Goal: Use online tool/utility: Use online tool/utility

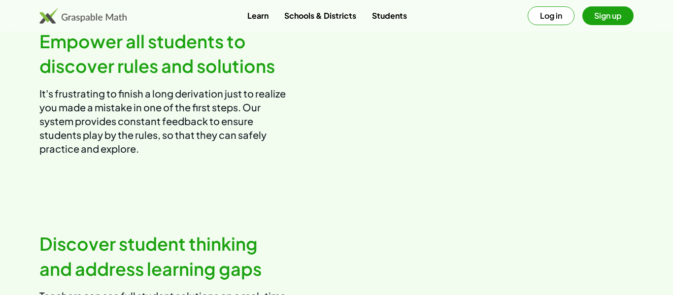
scroll to position [550, 0]
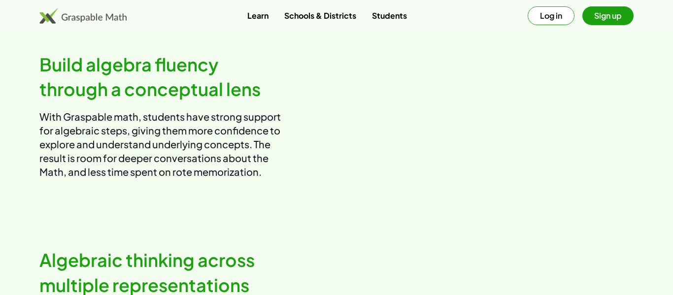
click at [611, 21] on button "Sign up" at bounding box center [608, 15] width 51 height 19
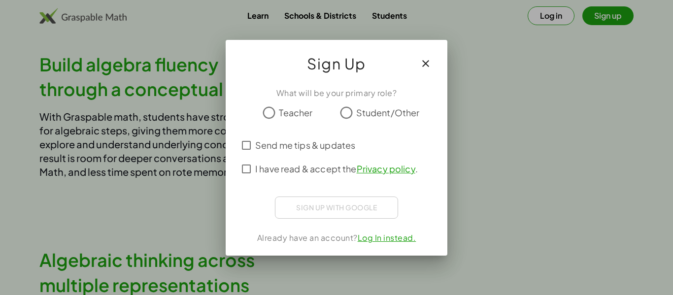
click at [429, 61] on icon "button" at bounding box center [426, 64] width 12 height 12
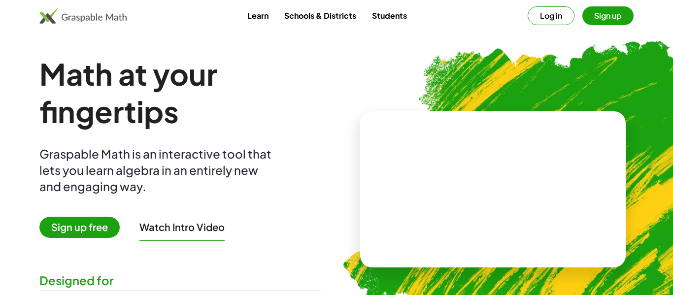
scroll to position [550, 0]
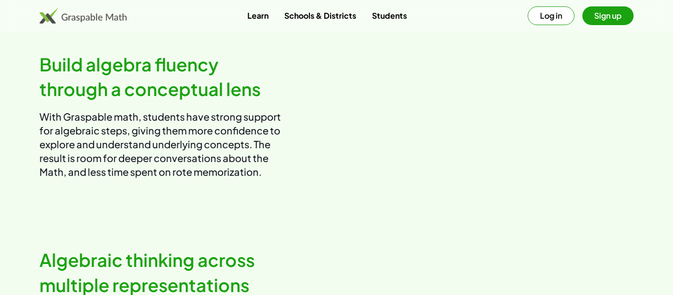
click at [622, 22] on button "Sign up" at bounding box center [608, 15] width 51 height 19
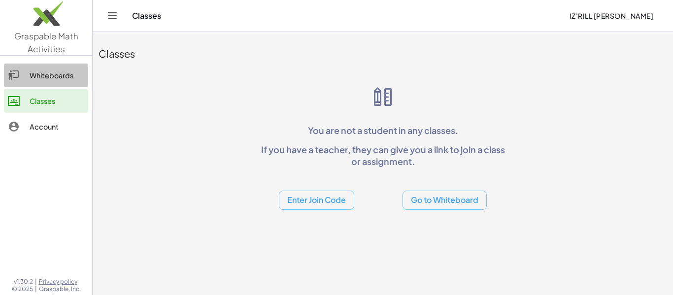
click at [63, 81] on link "Whiteboards" at bounding box center [46, 76] width 84 height 24
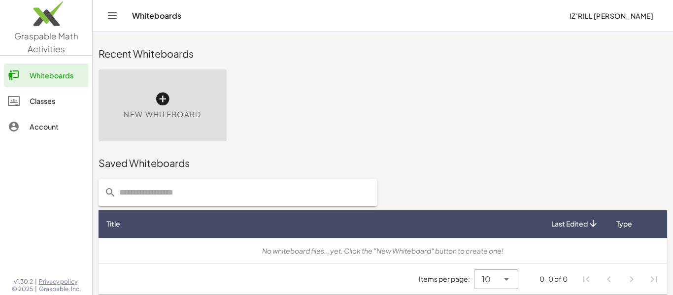
click at [61, 105] on div "Classes" at bounding box center [57, 101] width 55 height 12
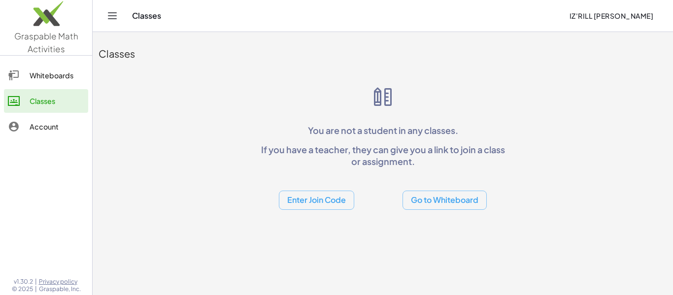
click at [67, 26] on img at bounding box center [46, 16] width 92 height 42
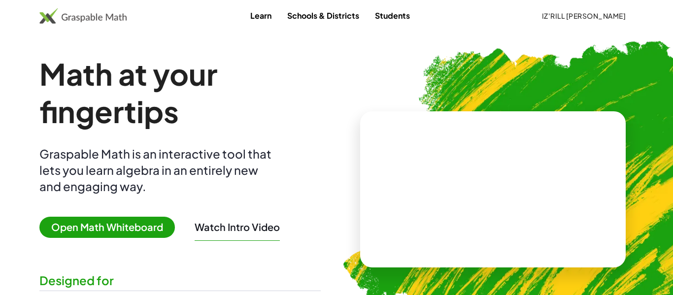
click at [132, 233] on span "Open Math Whiteboard" at bounding box center [107, 227] width 136 height 21
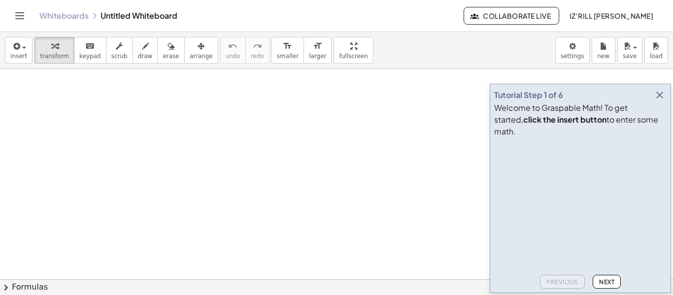
click at [657, 101] on icon "button" at bounding box center [660, 95] width 12 height 12
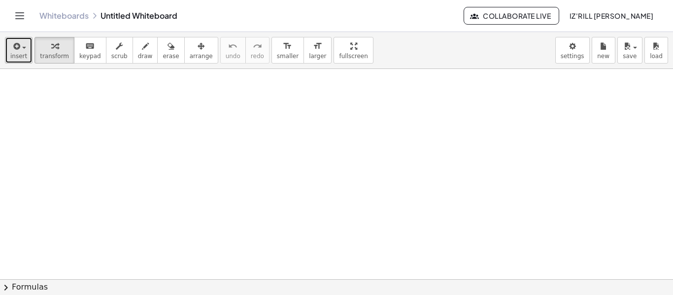
click at [20, 42] on div "button" at bounding box center [18, 46] width 17 height 12
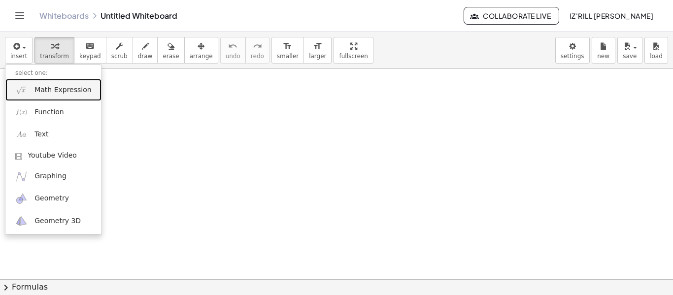
click at [57, 92] on span "Math Expression" at bounding box center [63, 90] width 57 height 10
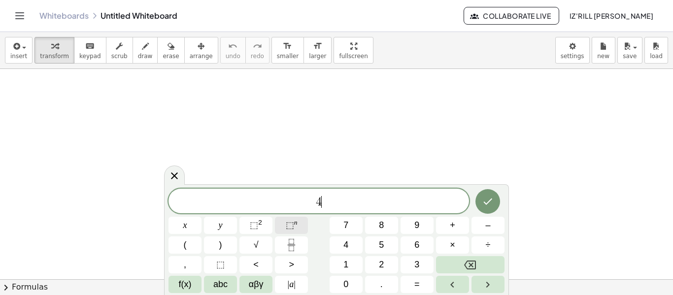
scroll to position [1, 0]
click at [350, 205] on span "4 2 x ​" at bounding box center [319, 200] width 301 height 18
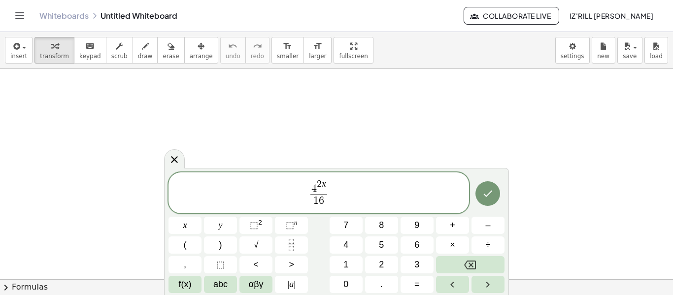
click at [362, 195] on span "4 2 x 1 6 ​ ​" at bounding box center [319, 193] width 301 height 31
click at [486, 199] on icon "Done" at bounding box center [488, 194] width 12 height 12
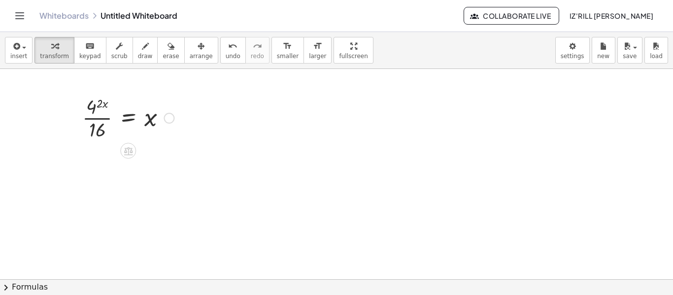
click at [99, 108] on div at bounding box center [128, 117] width 102 height 49
drag, startPoint x: 99, startPoint y: 106, endPoint x: 88, endPoint y: 114, distance: 13.4
click at [88, 114] on div at bounding box center [128, 117] width 102 height 49
drag, startPoint x: 93, startPoint y: 109, endPoint x: 113, endPoint y: 103, distance: 21.8
click at [63, 170] on div at bounding box center [113, 166] width 132 height 49
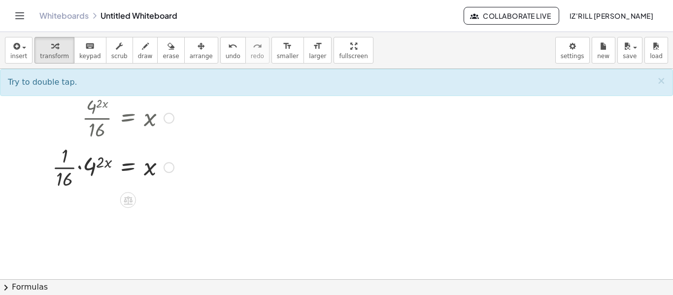
click at [71, 167] on div at bounding box center [113, 166] width 132 height 49
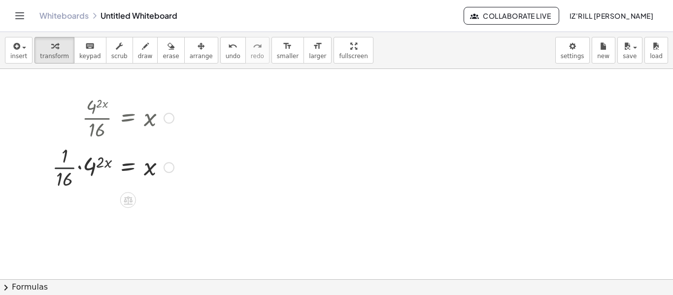
click at [71, 167] on div at bounding box center [113, 166] width 132 height 49
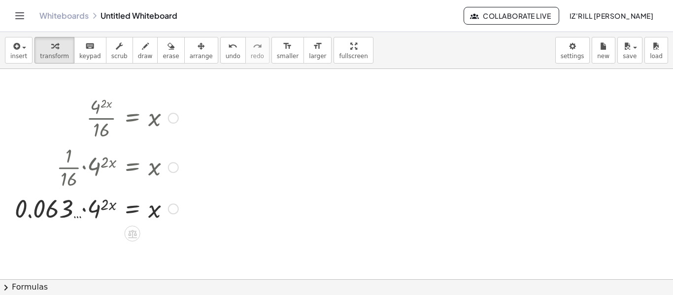
click at [82, 215] on div at bounding box center [97, 208] width 174 height 34
drag, startPoint x: 114, startPoint y: 206, endPoint x: 141, endPoint y: 215, distance: 28.5
click at [141, 215] on div at bounding box center [97, 208] width 174 height 34
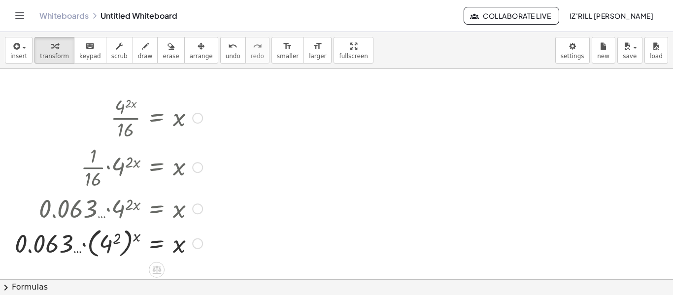
click at [105, 246] on div at bounding box center [109, 243] width 198 height 36
click at [109, 246] on div at bounding box center [121, 243] width 174 height 34
drag, startPoint x: 139, startPoint y: 243, endPoint x: 169, endPoint y: 249, distance: 30.4
click at [169, 249] on div at bounding box center [121, 243] width 174 height 34
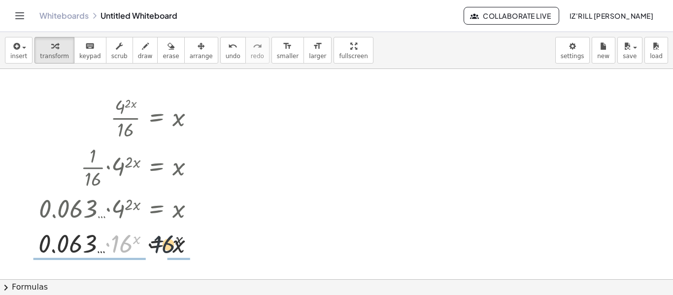
drag, startPoint x: 132, startPoint y: 249, endPoint x: 185, endPoint y: 250, distance: 53.7
click at [185, 250] on div at bounding box center [121, 243] width 174 height 34
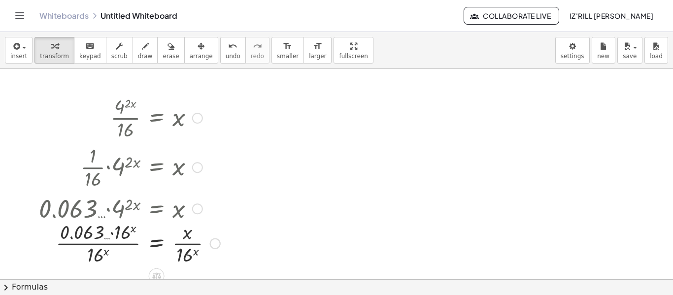
click at [193, 242] on div at bounding box center [129, 242] width 191 height 49
click at [197, 249] on div at bounding box center [129, 242] width 191 height 49
drag, startPoint x: 133, startPoint y: 231, endPoint x: 97, endPoint y: 253, distance: 42.7
click at [97, 253] on div at bounding box center [129, 242] width 191 height 49
drag, startPoint x: 119, startPoint y: 237, endPoint x: 95, endPoint y: 257, distance: 31.6
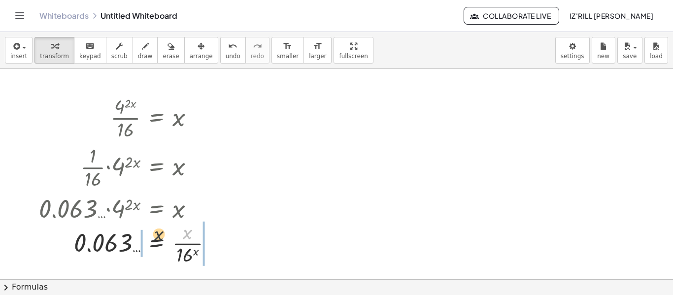
drag, startPoint x: 189, startPoint y: 235, endPoint x: 110, endPoint y: 234, distance: 78.9
click at [110, 234] on div at bounding box center [129, 242] width 191 height 49
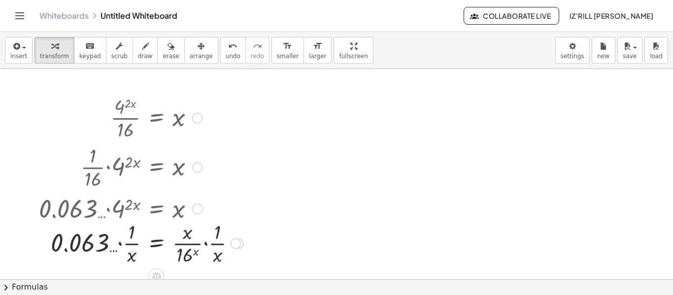
click at [204, 244] on div at bounding box center [141, 242] width 214 height 49
click at [193, 255] on div at bounding box center [134, 242] width 201 height 49
click at [121, 247] on div at bounding box center [134, 242] width 201 height 49
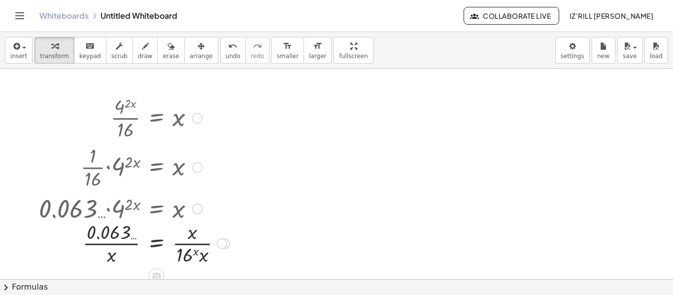
click at [151, 274] on icon at bounding box center [156, 276] width 10 height 10
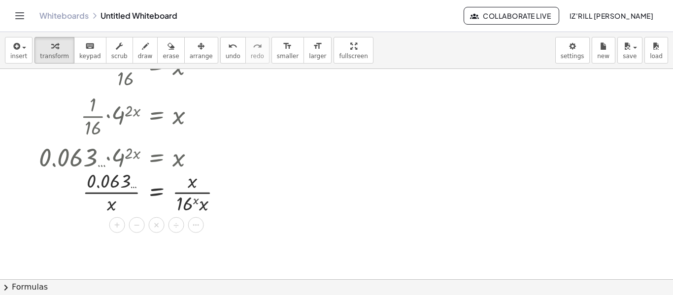
scroll to position [57, 0]
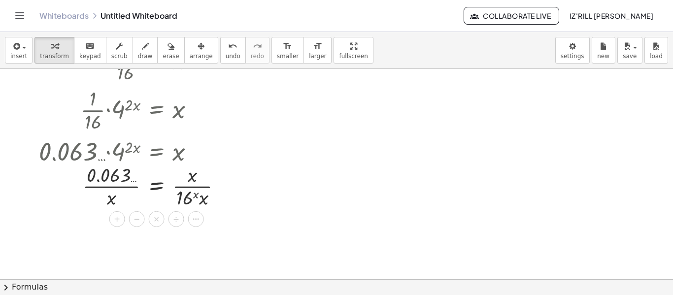
click at [293, 230] on div at bounding box center [336, 222] width 673 height 421
drag, startPoint x: 201, startPoint y: 184, endPoint x: 114, endPoint y: 167, distance: 88.9
click at [114, 167] on div at bounding box center [134, 185] width 201 height 49
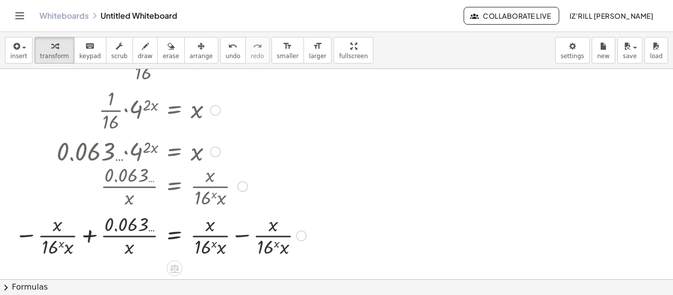
click at [85, 240] on div at bounding box center [161, 234] width 302 height 49
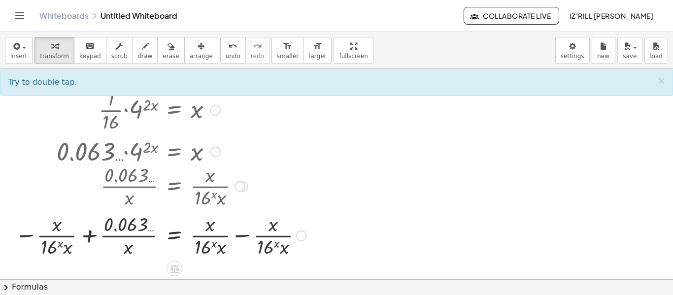
click at [87, 240] on div at bounding box center [161, 234] width 302 height 49
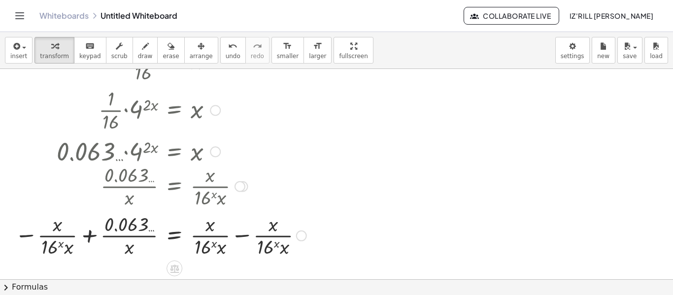
click at [87, 240] on div at bounding box center [161, 234] width 302 height 49
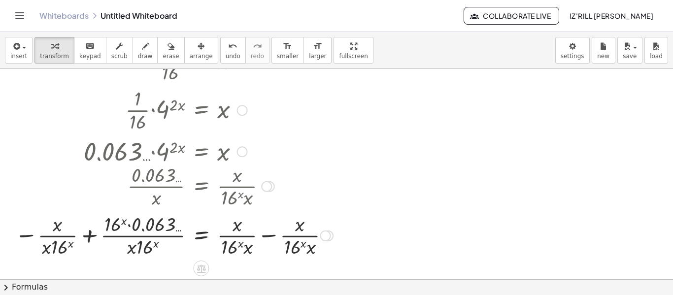
click at [94, 235] on div at bounding box center [174, 234] width 328 height 49
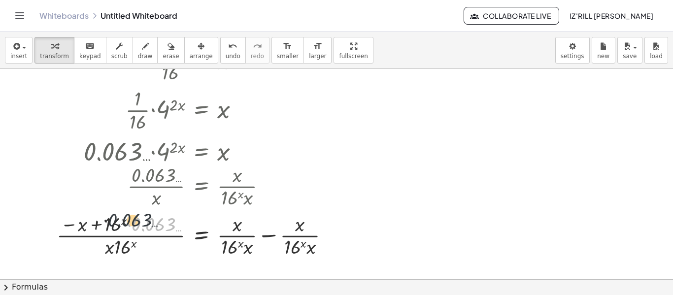
drag, startPoint x: 152, startPoint y: 230, endPoint x: 88, endPoint y: 220, distance: 65.3
click at [88, 220] on div at bounding box center [197, 234] width 290 height 49
click at [226, 246] on div at bounding box center [197, 234] width 290 height 49
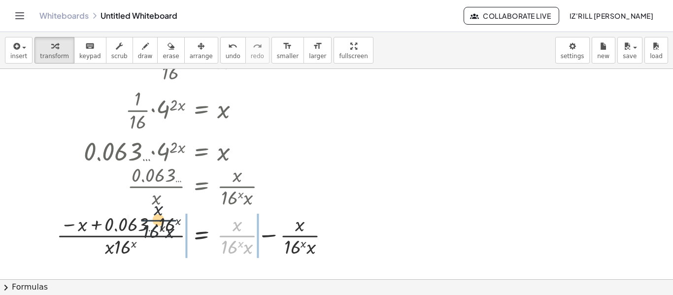
drag, startPoint x: 237, startPoint y: 238, endPoint x: 188, endPoint y: 230, distance: 48.9
click at [152, 221] on div at bounding box center [197, 234] width 290 height 49
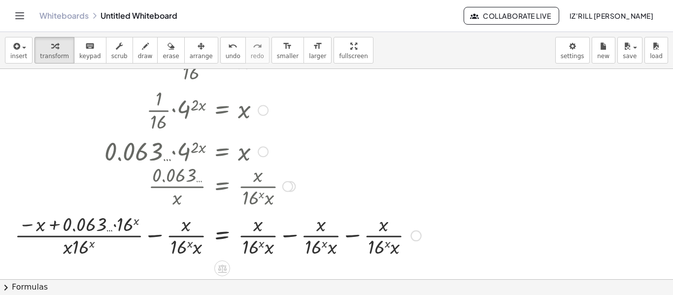
click at [295, 235] on div at bounding box center [218, 234] width 417 height 49
click at [411, 235] on div at bounding box center [416, 236] width 11 height 11
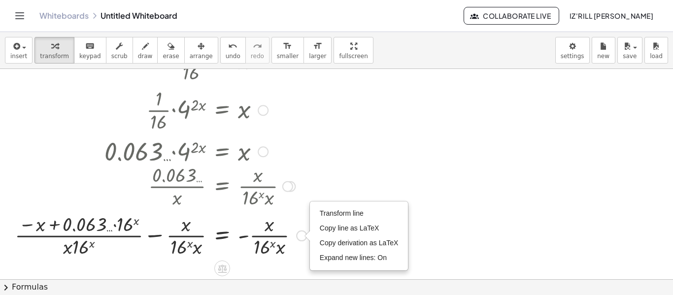
click at [291, 195] on div at bounding box center [161, 185] width 302 height 49
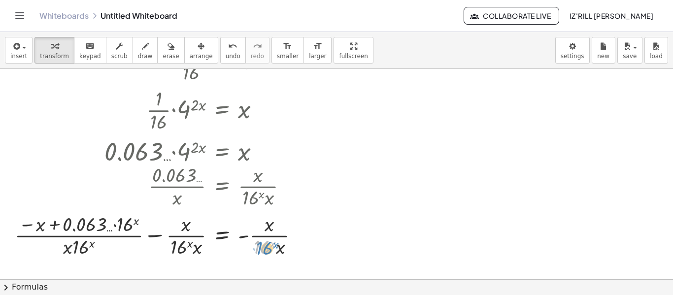
click at [253, 241] on div at bounding box center [161, 234] width 302 height 49
drag, startPoint x: 267, startPoint y: 238, endPoint x: 178, endPoint y: 237, distance: 88.7
click at [177, 237] on div at bounding box center [161, 234] width 302 height 49
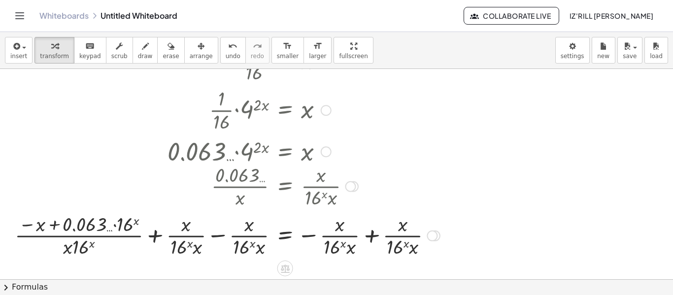
click at [220, 235] on div at bounding box center [227, 234] width 435 height 49
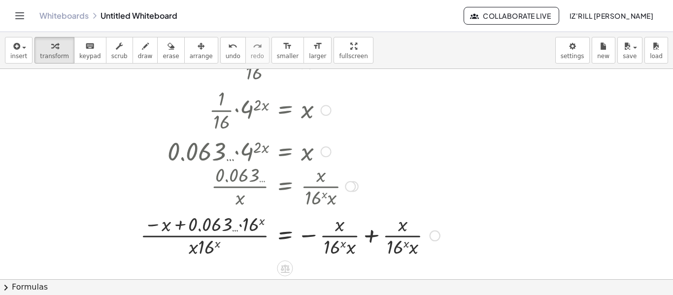
click at [374, 237] on div at bounding box center [291, 234] width 310 height 49
click at [374, 237] on div at bounding box center [336, 222] width 673 height 421
click at [235, 222] on div at bounding box center [250, 234] width 228 height 49
click at [247, 225] on div at bounding box center [250, 234] width 228 height 49
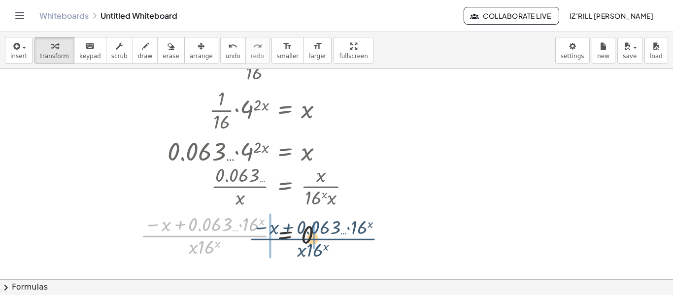
drag, startPoint x: 207, startPoint y: 237, endPoint x: 347, endPoint y: 240, distance: 140.0
click at [347, 240] on div at bounding box center [250, 234] width 228 height 49
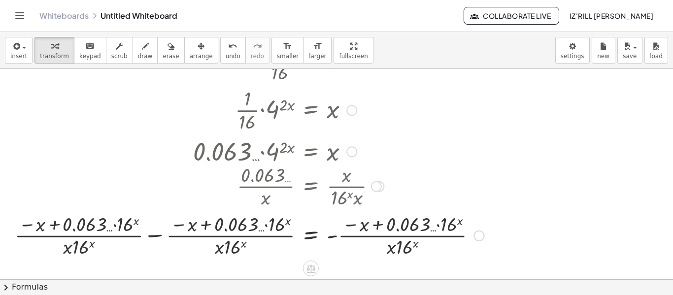
click at [332, 242] on div at bounding box center [249, 234] width 479 height 49
click at [152, 236] on div at bounding box center [249, 234] width 479 height 49
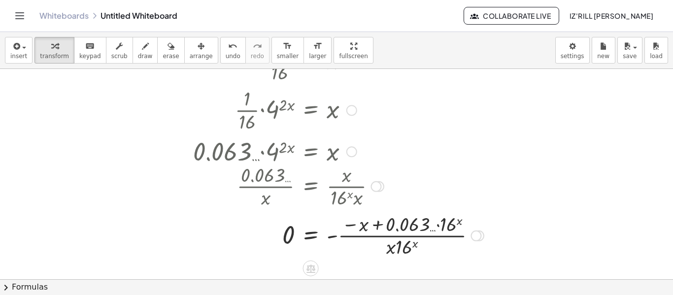
click at [339, 238] on div at bounding box center [338, 234] width 301 height 49
drag, startPoint x: 408, startPoint y: 218, endPoint x: 256, endPoint y: 223, distance: 152.4
click at [256, 223] on div at bounding box center [338, 234] width 301 height 49
drag, startPoint x: 391, startPoint y: 251, endPoint x: 359, endPoint y: 227, distance: 40.1
click at [359, 227] on div at bounding box center [338, 234] width 301 height 49
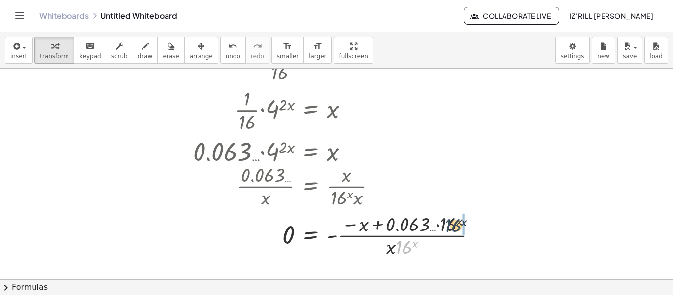
drag, startPoint x: 397, startPoint y: 246, endPoint x: 448, endPoint y: 221, distance: 57.1
click at [448, 221] on div at bounding box center [338, 234] width 301 height 49
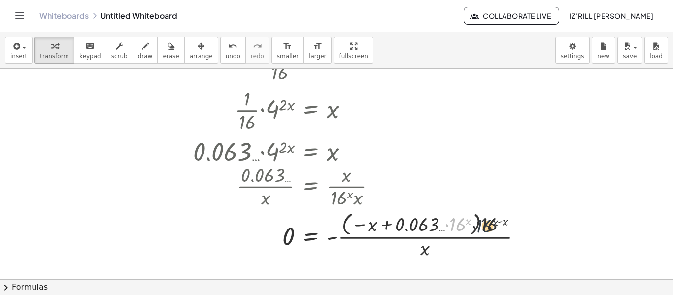
drag, startPoint x: 460, startPoint y: 223, endPoint x: 490, endPoint y: 225, distance: 30.1
click at [490, 225] on div at bounding box center [361, 235] width 347 height 52
drag, startPoint x: 423, startPoint y: 250, endPoint x: 471, endPoint y: 219, distance: 56.6
click at [471, 219] on div at bounding box center [361, 235] width 347 height 52
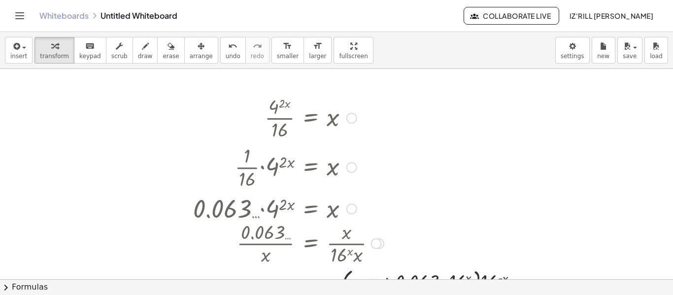
click at [350, 115] on div at bounding box center [352, 118] width 11 height 11
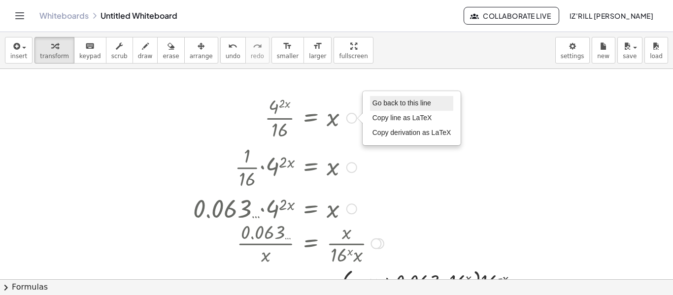
click at [378, 105] on span "Go back to this line" at bounding box center [402, 103] width 59 height 8
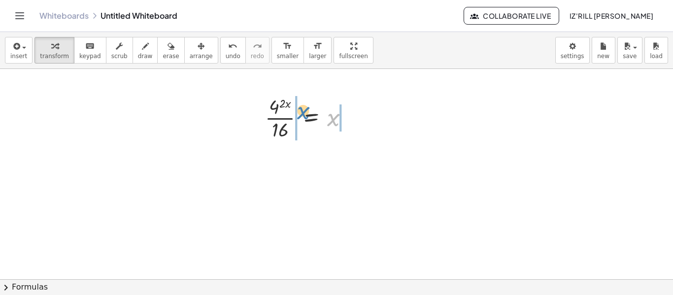
drag, startPoint x: 336, startPoint y: 119, endPoint x: 303, endPoint y: 111, distance: 34.1
click at [303, 111] on div at bounding box center [311, 117] width 102 height 49
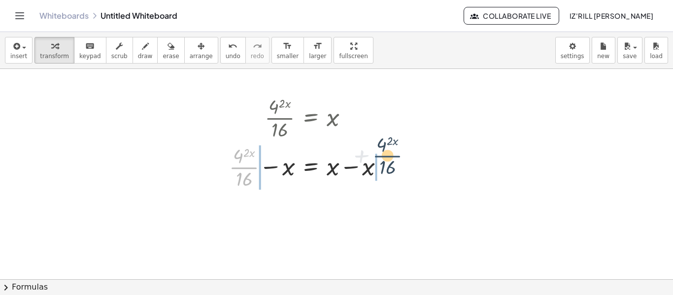
drag, startPoint x: 249, startPoint y: 169, endPoint x: 399, endPoint y: 157, distance: 149.8
click at [399, 157] on div "· 4 ( · 2 · x ) · 16 = x + · 4 ( · 2 · x ) · 16 · 4 ( · 2 · x ) · 16 = + − x + …" at bounding box center [306, 142] width 185 height 104
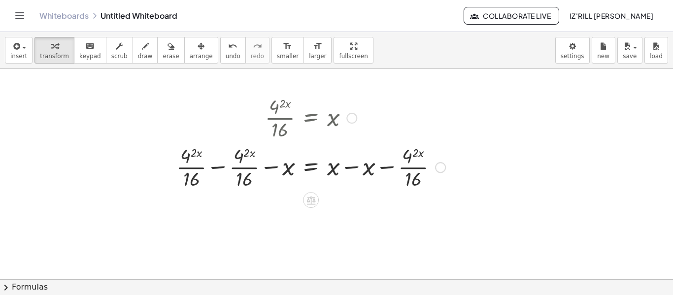
click at [351, 168] on div at bounding box center [311, 166] width 279 height 49
click at [350, 168] on div at bounding box center [281, 166] width 219 height 49
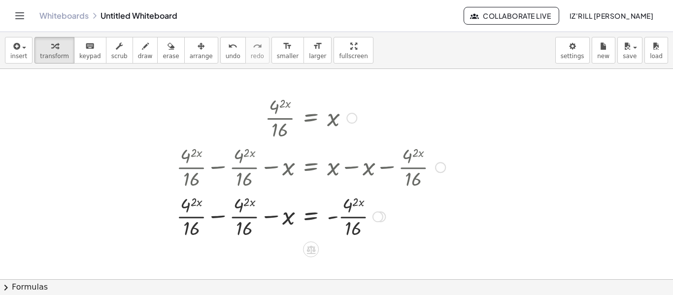
click at [266, 167] on div at bounding box center [311, 166] width 279 height 49
click at [273, 216] on div at bounding box center [311, 215] width 279 height 49
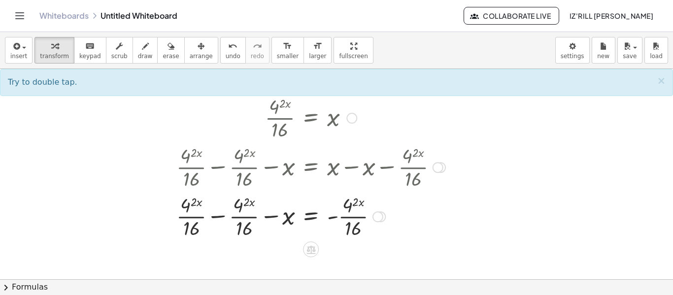
click at [211, 219] on div at bounding box center [311, 215] width 279 height 49
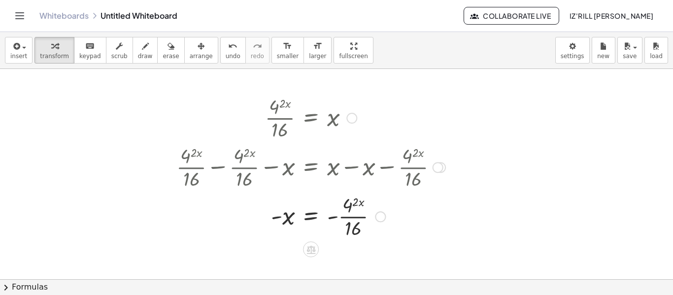
click at [274, 221] on div at bounding box center [311, 215] width 279 height 49
drag, startPoint x: 274, startPoint y: 219, endPoint x: 338, endPoint y: 224, distance: 63.8
drag, startPoint x: 351, startPoint y: 203, endPoint x: 280, endPoint y: 209, distance: 71.7
click at [280, 209] on div at bounding box center [311, 215] width 279 height 49
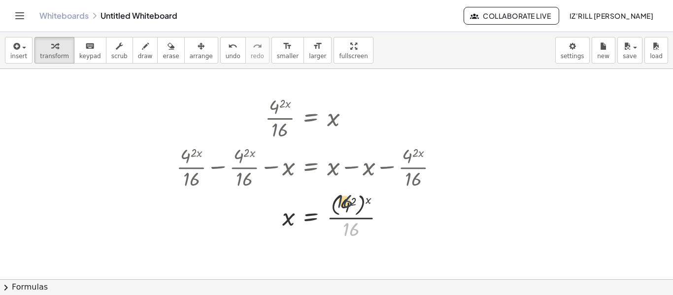
drag, startPoint x: 349, startPoint y: 234, endPoint x: 343, endPoint y: 199, distance: 34.9
click at [343, 199] on div at bounding box center [311, 215] width 279 height 51
drag, startPoint x: 371, startPoint y: 203, endPoint x: 401, endPoint y: 233, distance: 42.9
click at [401, 233] on div at bounding box center [311, 215] width 279 height 51
drag, startPoint x: 366, startPoint y: 201, endPoint x: 345, endPoint y: 201, distance: 20.7
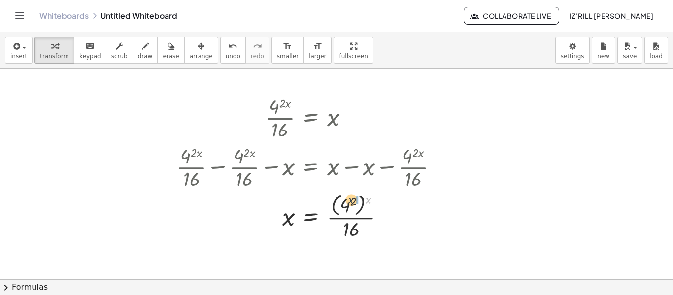
click at [345, 201] on div at bounding box center [311, 215] width 279 height 51
drag, startPoint x: 339, startPoint y: 216, endPoint x: 328, endPoint y: 208, distance: 13.7
click at [328, 208] on div at bounding box center [311, 215] width 279 height 49
drag, startPoint x: 347, startPoint y: 201, endPoint x: 284, endPoint y: 221, distance: 66.3
click at [284, 221] on div at bounding box center [311, 215] width 279 height 49
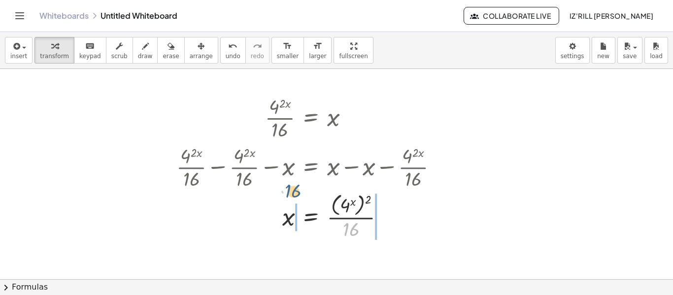
drag, startPoint x: 351, startPoint y: 235, endPoint x: 293, endPoint y: 203, distance: 66.4
click at [293, 203] on div at bounding box center [311, 215] width 279 height 51
click at [376, 217] on div at bounding box center [311, 215] width 279 height 51
drag, startPoint x: 381, startPoint y: 208, endPoint x: 349, endPoint y: 236, distance: 42.3
click at [349, 236] on div at bounding box center [311, 215] width 279 height 51
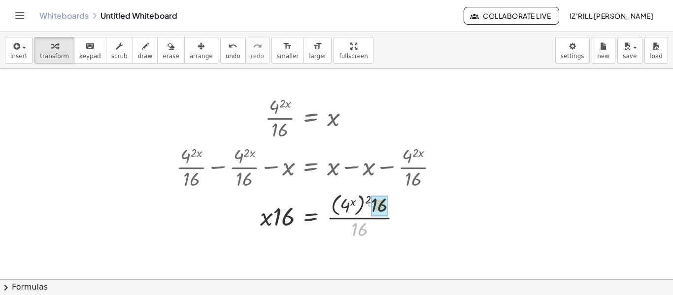
drag, startPoint x: 361, startPoint y: 228, endPoint x: 383, endPoint y: 202, distance: 33.6
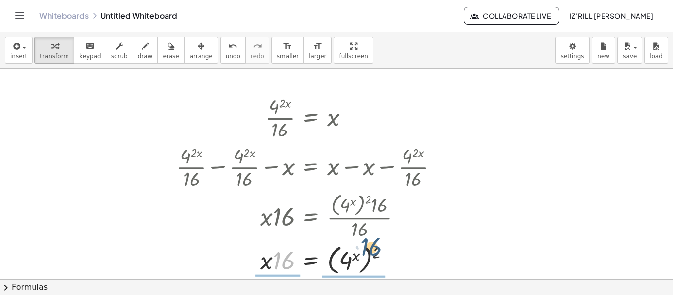
drag, startPoint x: 274, startPoint y: 267, endPoint x: 361, endPoint y: 257, distance: 87.3
click at [361, 257] on div at bounding box center [311, 260] width 279 height 36
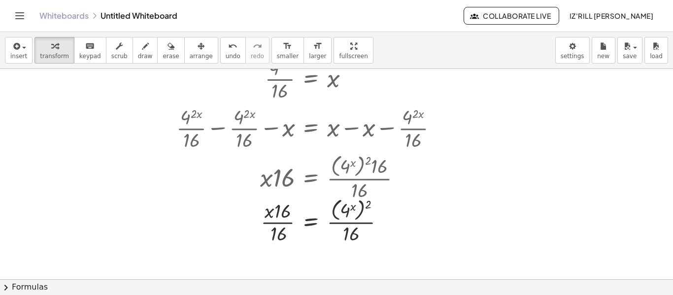
scroll to position [41, 0]
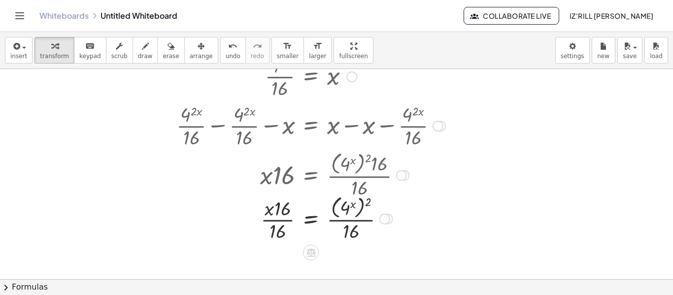
click at [356, 217] on div at bounding box center [311, 218] width 279 height 51
click at [283, 221] on div at bounding box center [311, 218] width 279 height 51
click at [290, 220] on div at bounding box center [311, 218] width 279 height 51
drag, startPoint x: 282, startPoint y: 210, endPoint x: 278, endPoint y: 244, distance: 33.4
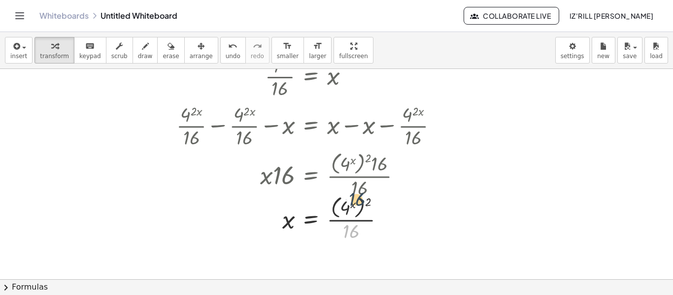
drag, startPoint x: 344, startPoint y: 236, endPoint x: 350, endPoint y: 201, distance: 35.5
click at [350, 201] on div at bounding box center [311, 218] width 279 height 51
drag, startPoint x: 370, startPoint y: 205, endPoint x: 347, endPoint y: 219, distance: 27.1
click at [347, 219] on div at bounding box center [311, 218] width 279 height 51
drag, startPoint x: 336, startPoint y: 229, endPoint x: 317, endPoint y: 196, distance: 38.2
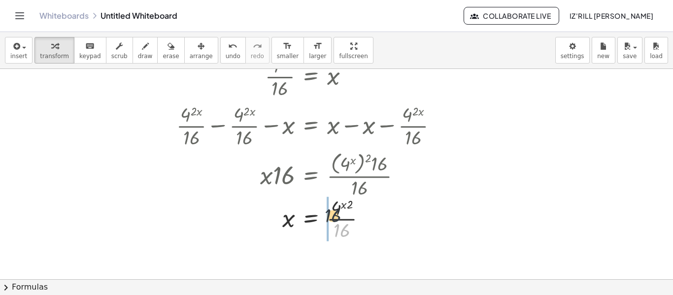
click at [317, 196] on div at bounding box center [311, 218] width 279 height 49
drag, startPoint x: 366, startPoint y: 220, endPoint x: 337, endPoint y: 235, distance: 32.4
click at [337, 235] on div at bounding box center [311, 218] width 279 height 49
drag, startPoint x: 375, startPoint y: 214, endPoint x: 331, endPoint y: 193, distance: 49.2
click at [331, 194] on div at bounding box center [311, 218] width 279 height 49
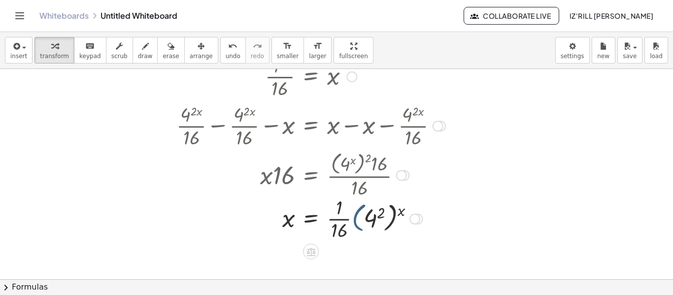
drag, startPoint x: 361, startPoint y: 218, endPoint x: 239, endPoint y: 205, distance: 123.0
click at [239, 205] on div at bounding box center [311, 218] width 279 height 49
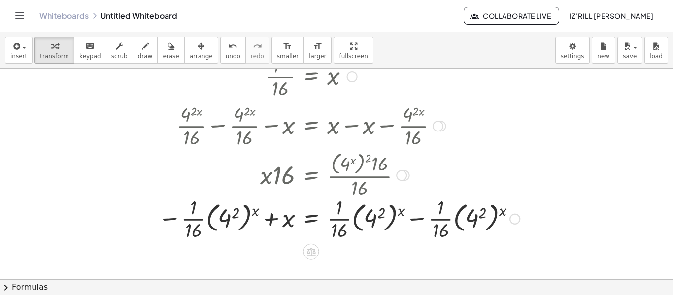
click at [275, 218] on div at bounding box center [339, 218] width 372 height 49
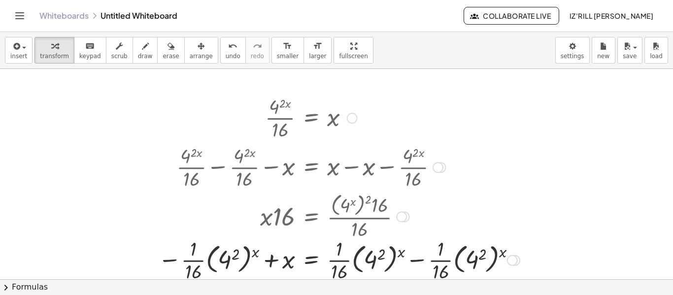
click at [358, 112] on div at bounding box center [339, 117] width 372 height 49
click at [354, 118] on div at bounding box center [352, 118] width 11 height 11
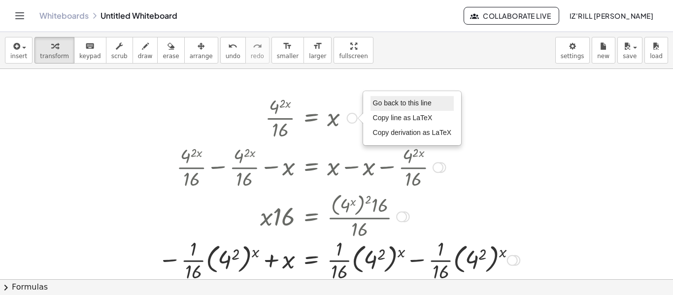
click at [407, 99] on li "Go back to this line" at bounding box center [413, 103] width 84 height 15
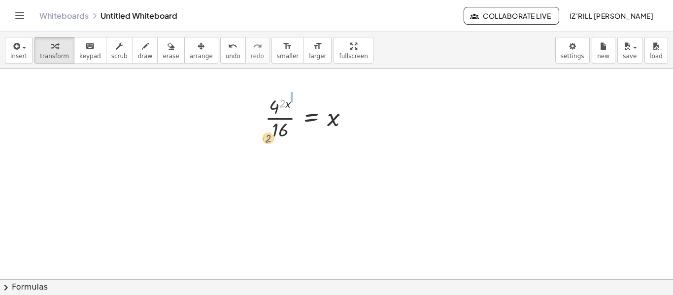
drag, startPoint x: 285, startPoint y: 106, endPoint x: 271, endPoint y: 129, distance: 26.8
click at [271, 129] on div at bounding box center [311, 117] width 102 height 49
drag, startPoint x: 280, startPoint y: 105, endPoint x: 283, endPoint y: 161, distance: 55.3
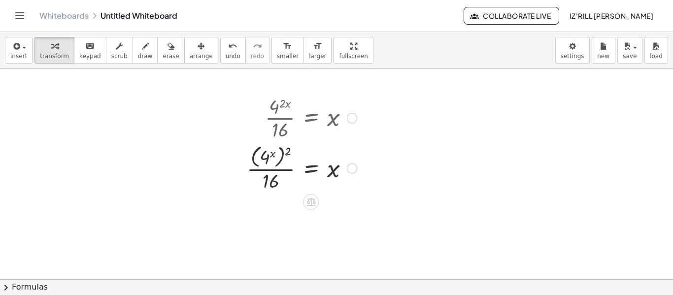
click at [309, 207] on icon at bounding box center [311, 202] width 10 height 10
click at [307, 205] on div "×" at bounding box center [311, 202] width 16 height 16
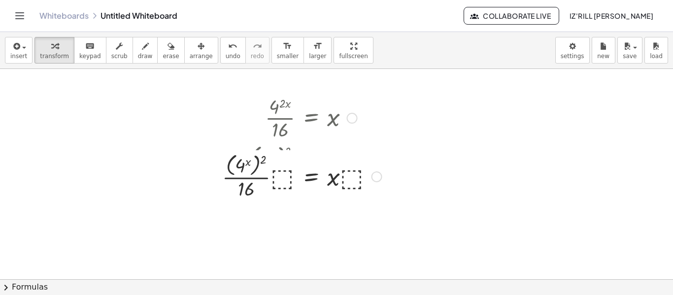
click at [287, 173] on div at bounding box center [302, 167] width 170 height 51
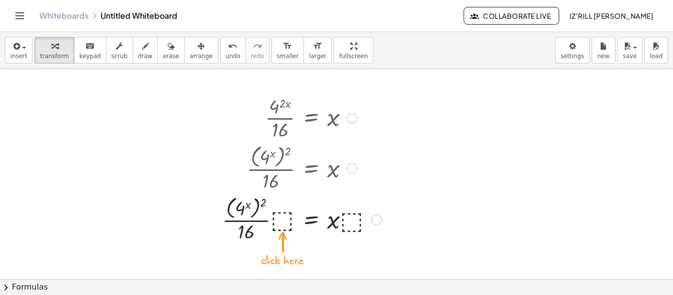
click at [288, 228] on div at bounding box center [302, 218] width 170 height 51
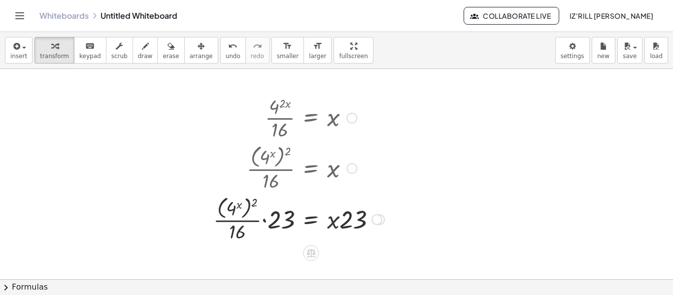
click at [336, 225] on div at bounding box center [299, 218] width 181 height 51
drag, startPoint x: 343, startPoint y: 224, endPoint x: 273, endPoint y: 225, distance: 69.5
click at [273, 225] on div at bounding box center [299, 218] width 181 height 51
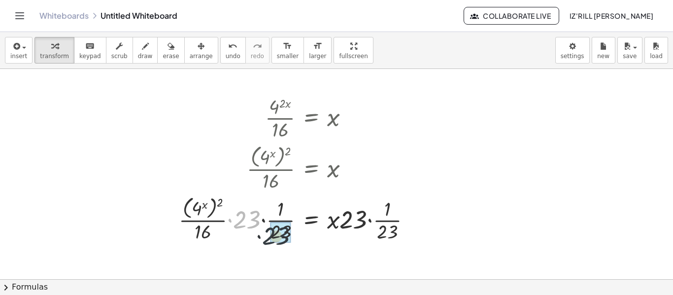
drag, startPoint x: 250, startPoint y: 222, endPoint x: 283, endPoint y: 242, distance: 38.9
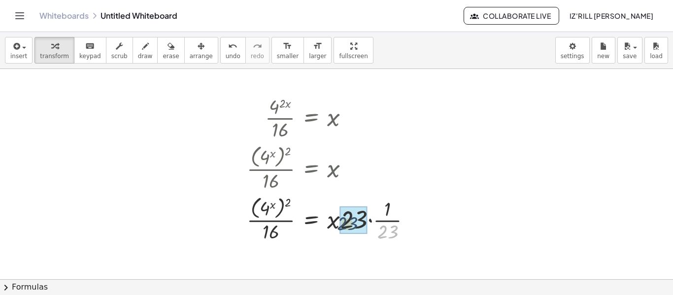
drag, startPoint x: 384, startPoint y: 228, endPoint x: 342, endPoint y: 219, distance: 43.9
drag, startPoint x: 334, startPoint y: 223, endPoint x: 227, endPoint y: 203, distance: 109.4
click at [227, 203] on div "· 4 ( · 2 · x ) · 16 = x · ( 4 x ) 2 · 16 = x · · ( 4 x ) 2 · 16 · ⬚ = · x · ⬚ …" at bounding box center [336, 279] width 673 height 421
click at [240, 215] on div at bounding box center [288, 218] width 210 height 51
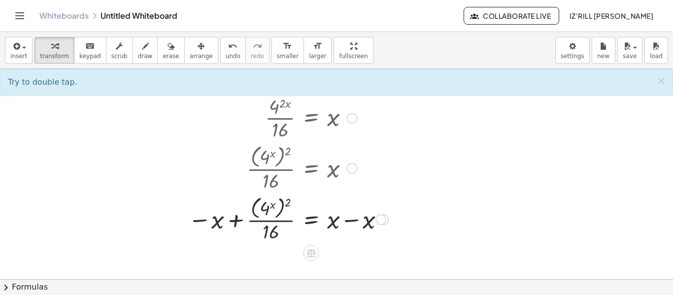
click at [227, 226] on div at bounding box center [288, 218] width 210 height 51
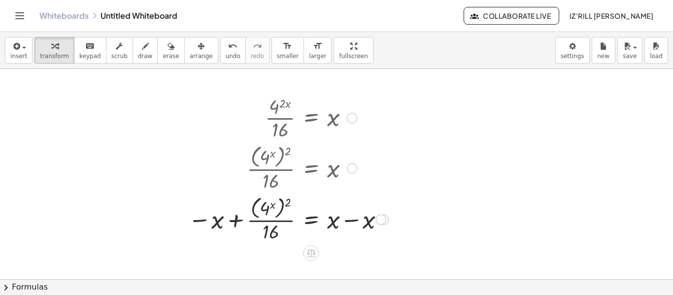
click at [227, 226] on div at bounding box center [288, 218] width 210 height 51
click at [231, 224] on div at bounding box center [278, 218] width 232 height 51
click at [231, 224] on div at bounding box center [289, 218] width 216 height 51
drag, startPoint x: 227, startPoint y: 215, endPoint x: 239, endPoint y: 238, distance: 26.0
click at [239, 238] on div at bounding box center [289, 218] width 216 height 51
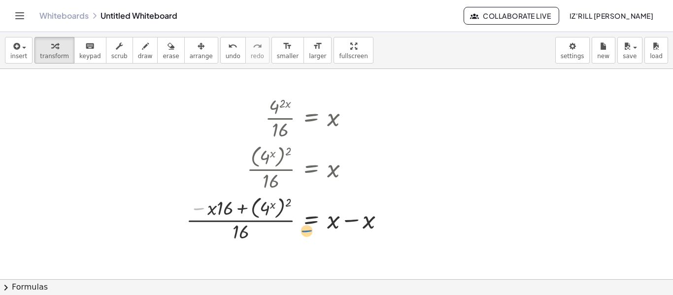
drag, startPoint x: 208, startPoint y: 211, endPoint x: 416, endPoint y: 255, distance: 212.5
drag, startPoint x: 372, startPoint y: 222, endPoint x: 273, endPoint y: 203, distance: 101.3
click at [273, 203] on div at bounding box center [289, 218] width 216 height 51
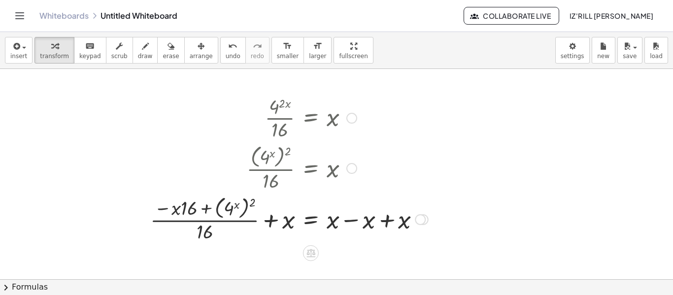
click at [267, 220] on div at bounding box center [289, 218] width 288 height 51
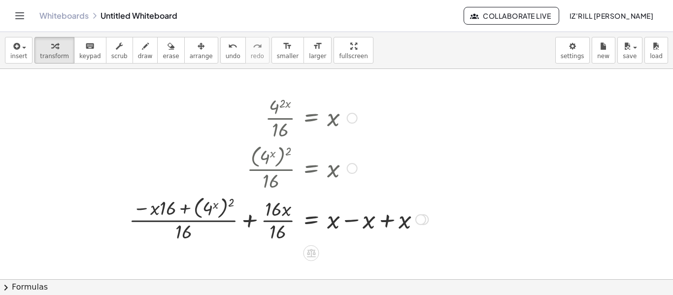
click at [254, 221] on div at bounding box center [278, 218] width 309 height 51
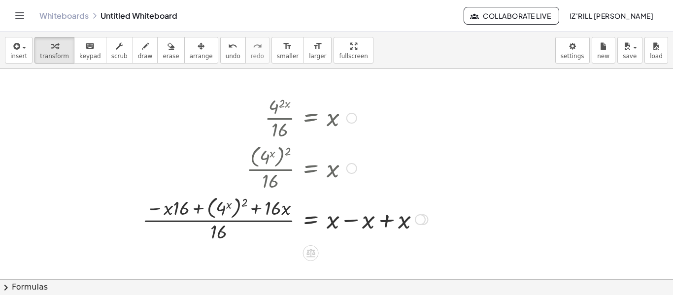
click at [386, 226] on div at bounding box center [285, 218] width 295 height 51
drag, startPoint x: 333, startPoint y: 227, endPoint x: 251, endPoint y: 203, distance: 85.3
click at [251, 203] on div at bounding box center [250, 218] width 224 height 51
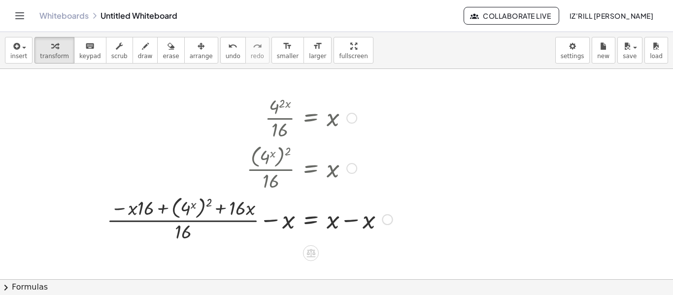
click at [276, 222] on div at bounding box center [249, 218] width 295 height 51
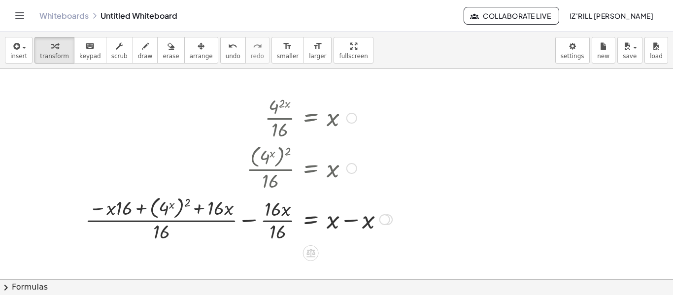
click at [260, 220] on div at bounding box center [238, 218] width 317 height 51
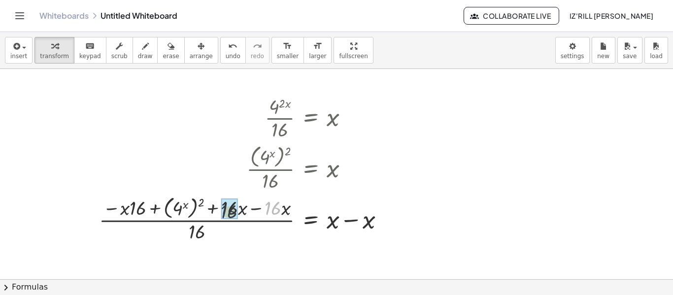
drag, startPoint x: 279, startPoint y: 203, endPoint x: 225, endPoint y: 207, distance: 53.9
click at [225, 207] on div at bounding box center [245, 218] width 303 height 51
drag, startPoint x: 272, startPoint y: 210, endPoint x: 225, endPoint y: 202, distance: 48.1
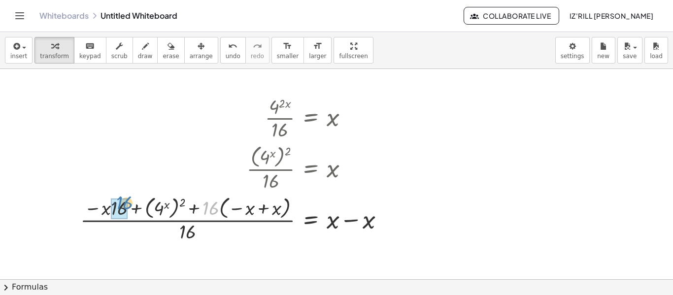
drag, startPoint x: 210, startPoint y: 211, endPoint x: 117, endPoint y: 206, distance: 92.8
click at [218, 211] on div at bounding box center [253, 218] width 288 height 51
click at [242, 206] on div at bounding box center [253, 218] width 288 height 51
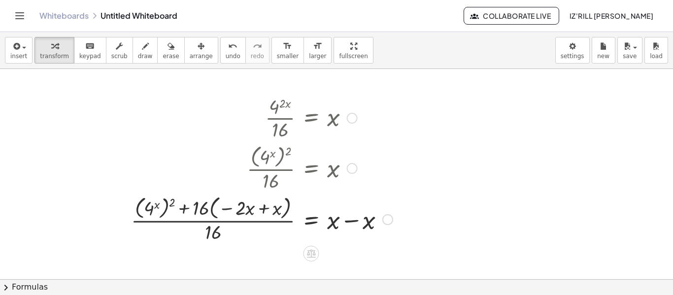
click at [263, 212] on div at bounding box center [262, 219] width 272 height 52
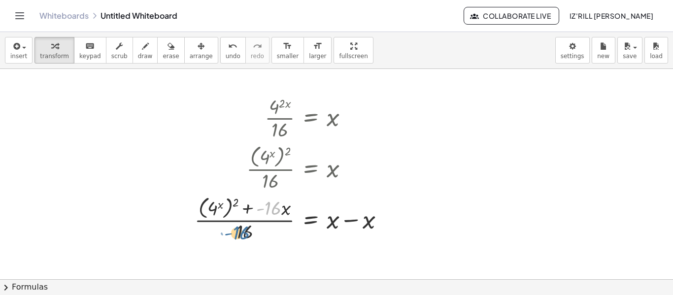
drag, startPoint x: 275, startPoint y: 210, endPoint x: 243, endPoint y: 236, distance: 41.3
click at [243, 236] on div at bounding box center [294, 218] width 208 height 51
drag, startPoint x: 284, startPoint y: 213, endPoint x: 250, endPoint y: 216, distance: 34.1
click at [250, 216] on div at bounding box center [294, 218] width 208 height 51
click at [355, 223] on div at bounding box center [291, 218] width 212 height 51
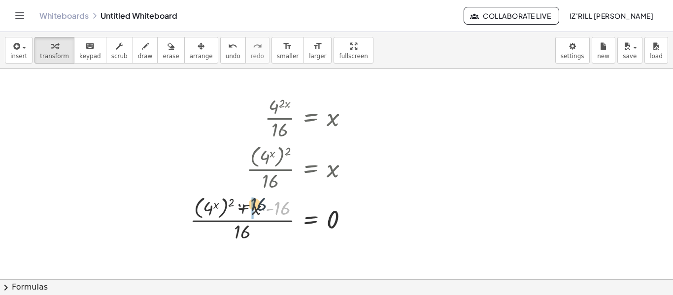
drag, startPoint x: 281, startPoint y: 210, endPoint x: 254, endPoint y: 209, distance: 27.6
click at [254, 209] on div at bounding box center [273, 218] width 176 height 51
drag, startPoint x: 286, startPoint y: 211, endPoint x: 256, endPoint y: 245, distance: 45.1
click at [263, 208] on div at bounding box center [273, 218] width 176 height 51
click at [265, 215] on div at bounding box center [273, 218] width 176 height 51
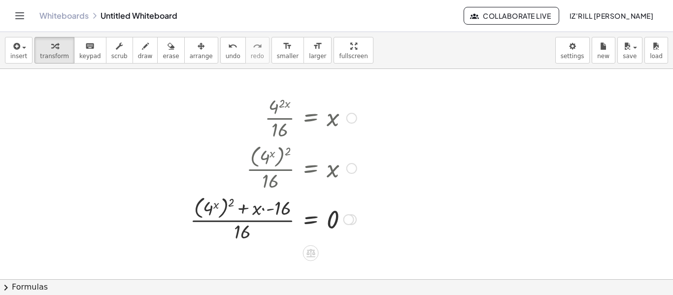
click at [260, 210] on div at bounding box center [273, 218] width 176 height 51
click at [264, 210] on div at bounding box center [273, 218] width 176 height 51
click at [259, 208] on div at bounding box center [273, 218] width 176 height 51
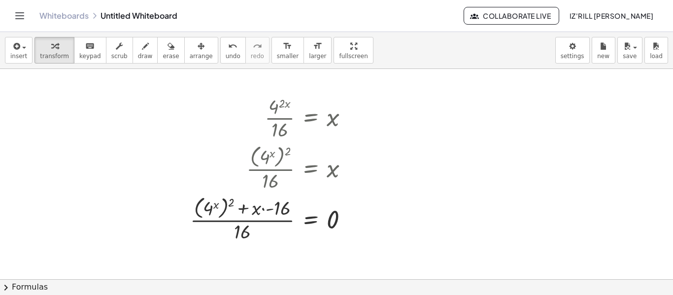
click at [28, 64] on div "insert select one: Math Expression Function Text Youtube Video Graphing Geometr…" at bounding box center [336, 50] width 673 height 37
click at [6, 46] on button "insert" at bounding box center [19, 50] width 28 height 27
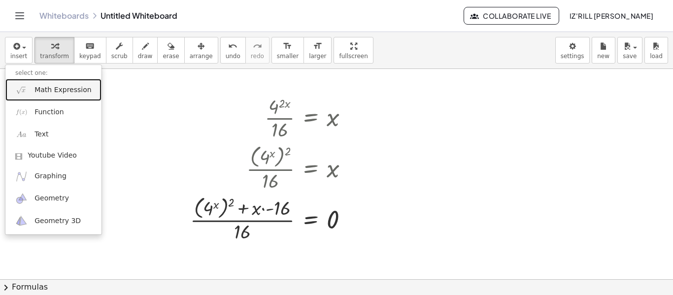
click at [64, 99] on link "Math Expression" at bounding box center [53, 90] width 96 height 22
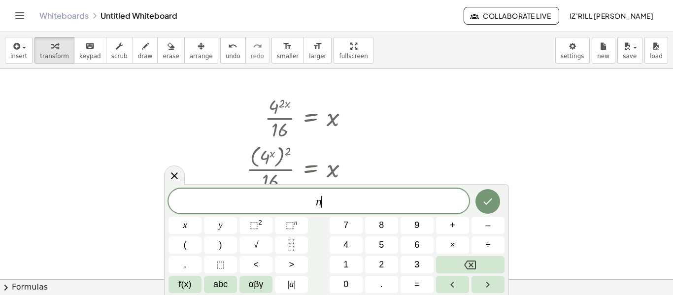
scroll to position [3, 0]
click at [360, 198] on span "n ( 3 − 5 ​ )" at bounding box center [319, 201] width 301 height 16
click at [330, 202] on span "=" at bounding box center [335, 201] width 14 height 12
click at [487, 198] on icon "Done" at bounding box center [488, 201] width 12 height 12
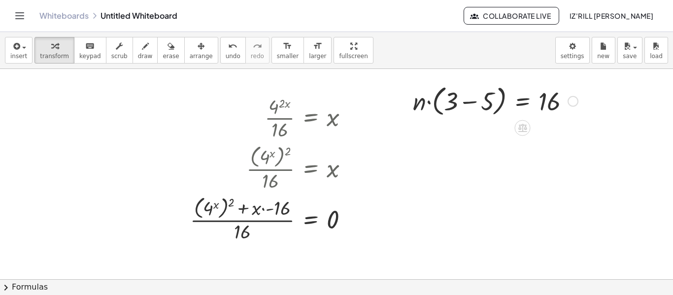
click at [427, 103] on div at bounding box center [495, 100] width 175 height 37
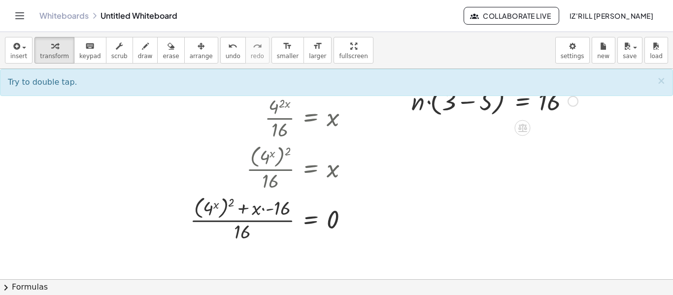
click at [427, 103] on div at bounding box center [495, 100] width 175 height 37
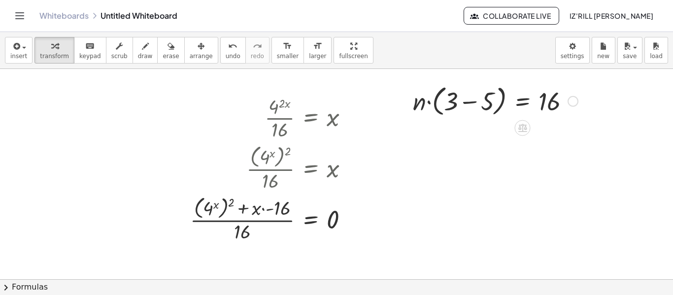
click at [427, 103] on div at bounding box center [495, 100] width 175 height 37
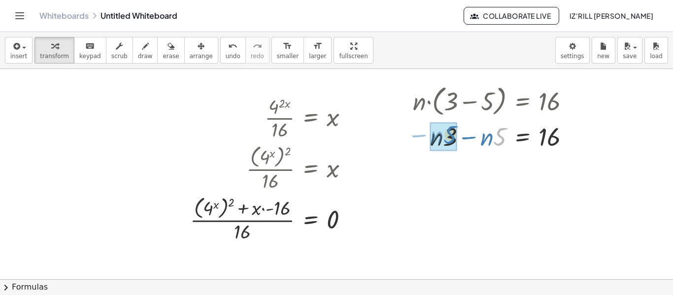
drag, startPoint x: 504, startPoint y: 138, endPoint x: 454, endPoint y: 136, distance: 50.3
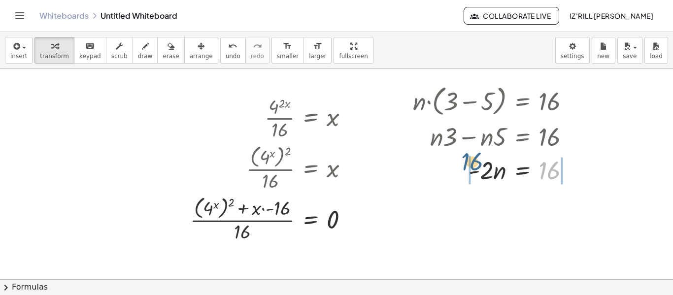
drag, startPoint x: 547, startPoint y: 164, endPoint x: 468, endPoint y: 155, distance: 79.4
click at [468, 155] on div at bounding box center [495, 170] width 175 height 34
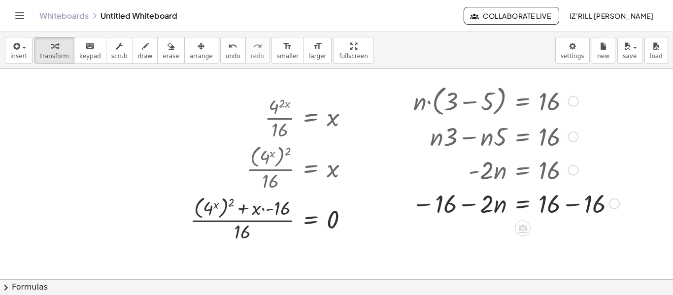
click at [463, 211] on div at bounding box center [515, 203] width 217 height 34
click at [468, 207] on div at bounding box center [515, 203] width 217 height 34
drag, startPoint x: 425, startPoint y: 208, endPoint x: 465, endPoint y: 207, distance: 39.4
click at [465, 207] on div at bounding box center [515, 203] width 217 height 34
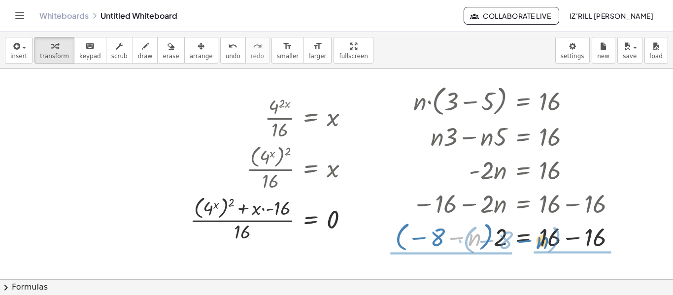
drag, startPoint x: 473, startPoint y: 245, endPoint x: 580, endPoint y: 242, distance: 106.5
click at [580, 242] on div at bounding box center [509, 236] width 239 height 36
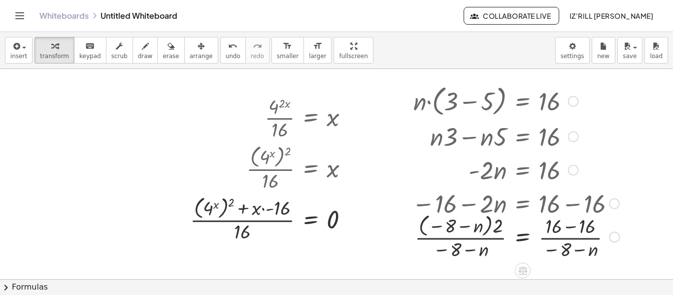
click at [567, 226] on div at bounding box center [515, 236] width 217 height 51
drag, startPoint x: 566, startPoint y: 255, endPoint x: 571, endPoint y: 228, distance: 27.6
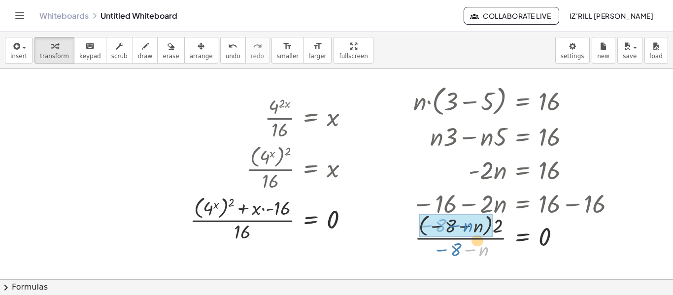
drag, startPoint x: 484, startPoint y: 245, endPoint x: 463, endPoint y: 209, distance: 41.5
click at [523, 102] on div "· n · ( + 3 − 5 ) = 16 + · n · 3 − · n · 5 = 16 · - 2 · n = 16 − 16 − · 2 · n =…" at bounding box center [523, 102] width 0 height 0
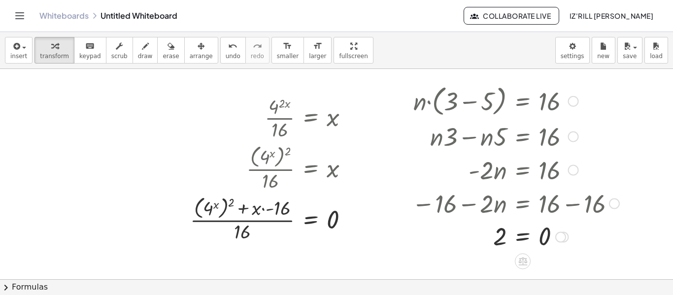
click at [577, 104] on div at bounding box center [573, 101] width 11 height 11
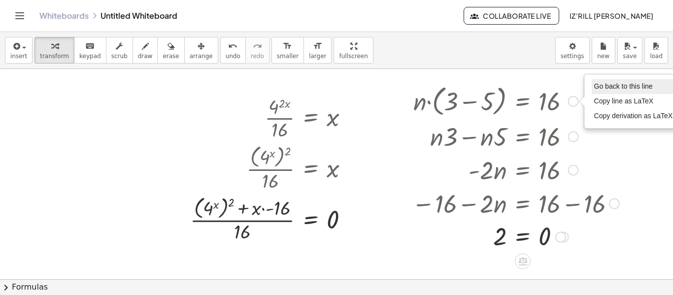
click at [603, 86] on span "Go back to this line" at bounding box center [623, 86] width 59 height 8
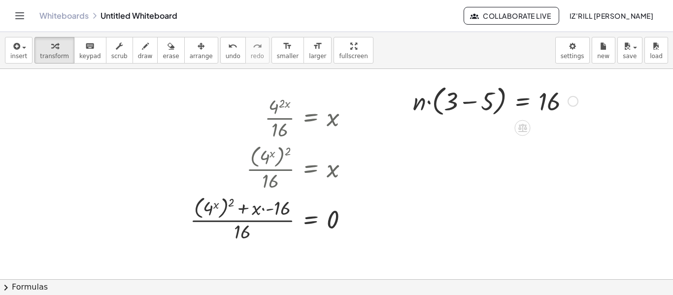
drag, startPoint x: 509, startPoint y: 166, endPoint x: 383, endPoint y: 128, distance: 131.8
click at [383, 128] on div at bounding box center [336, 279] width 673 height 421
click at [467, 102] on div at bounding box center [495, 100] width 175 height 37
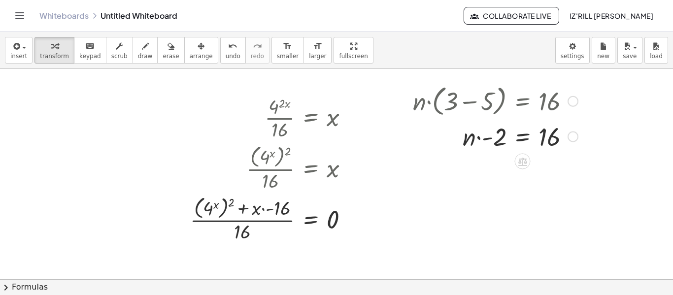
click at [479, 140] on div at bounding box center [495, 136] width 175 height 34
drag, startPoint x: 556, startPoint y: 134, endPoint x: 548, endPoint y: 135, distance: 7.9
click at [548, 135] on div at bounding box center [495, 136] width 175 height 34
drag, startPoint x: 496, startPoint y: 137, endPoint x: 554, endPoint y: 183, distance: 74.1
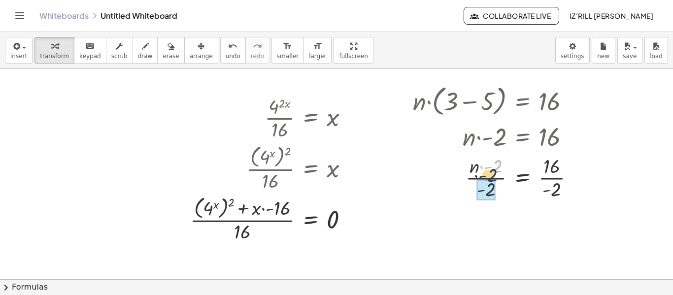
drag, startPoint x: 495, startPoint y: 167, endPoint x: 487, endPoint y: 185, distance: 20.3
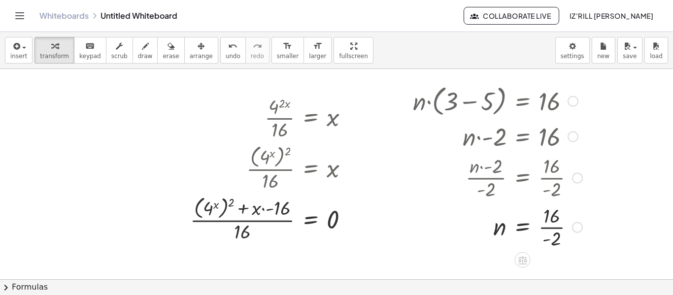
click at [546, 189] on div at bounding box center [484, 176] width 207 height 49
click at [553, 230] on div at bounding box center [497, 226] width 179 height 49
drag, startPoint x: 575, startPoint y: 100, endPoint x: 49, endPoint y: 110, distance: 526.6
click at [49, 110] on div "· 4 ( · 2 · x ) · 16 = x · ( 4 x ) 2 · 16 = x · · ( 4 x ) 2 · 16 · ⬚ = · x · ⬚ …" at bounding box center [336, 279] width 673 height 421
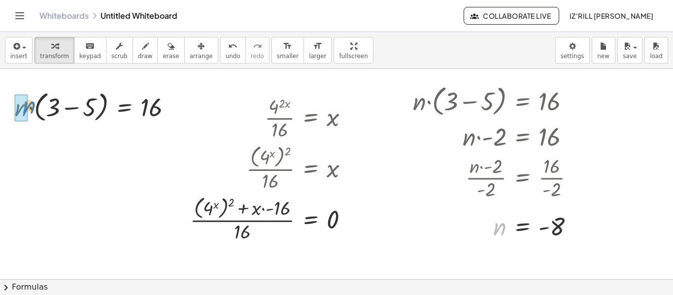
drag, startPoint x: 500, startPoint y: 227, endPoint x: 27, endPoint y: 112, distance: 487.0
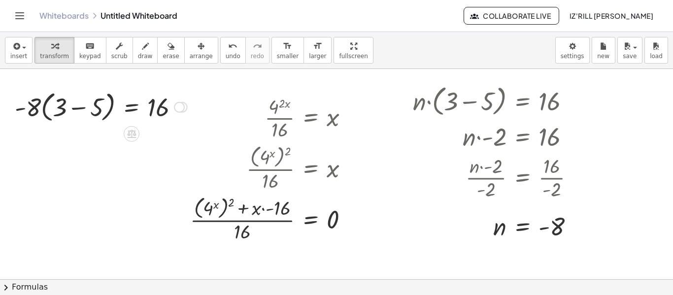
click at [20, 110] on div at bounding box center [101, 106] width 182 height 37
click at [61, 108] on div at bounding box center [101, 106] width 182 height 37
click at [71, 109] on div at bounding box center [101, 106] width 182 height 37
click at [100, 109] on div at bounding box center [123, 107] width 138 height 34
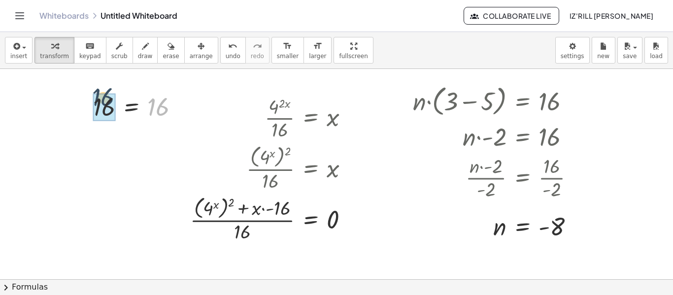
drag, startPoint x: 150, startPoint y: 118, endPoint x: 90, endPoint y: 107, distance: 61.0
click at [90, 107] on div "· n · ( + 3 − 5 ) = 16 · - 8 · ( + 3 − 5 ) = 16 · - 8 · - 2 = 16 16 = 16 16" at bounding box center [136, 106] width 116 height 37
drag, startPoint x: 559, startPoint y: 219, endPoint x: 116, endPoint y: 87, distance: 461.5
click at [116, 87] on div "· 4 ( · 2 · x ) · 16 = x · ( 4 x ) 2 · 16 = x · · ( 4 x ) 2 · 16 · ⬚ = · x · ⬚ …" at bounding box center [336, 279] width 673 height 421
click at [575, 107] on div at bounding box center [497, 100] width 179 height 37
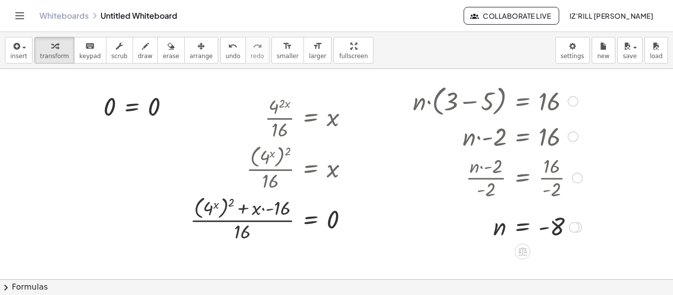
click at [575, 107] on div at bounding box center [497, 100] width 179 height 37
click at [575, 101] on div at bounding box center [573, 101] width 11 height 11
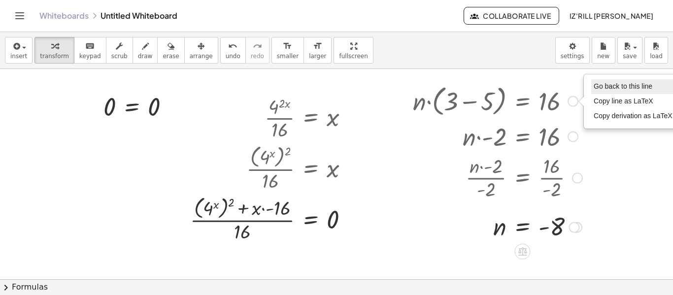
click at [606, 84] on span "Go back to this line" at bounding box center [623, 86] width 59 height 8
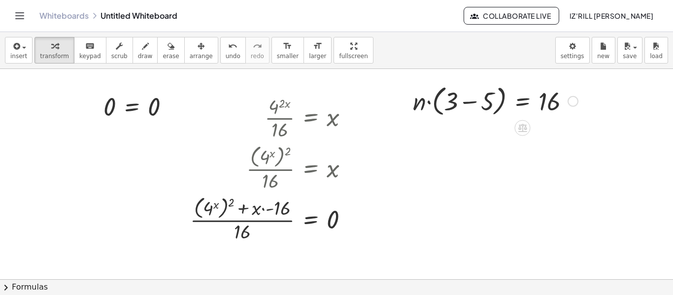
click at [575, 103] on div "Go back to this line Copy line as LaTeX Copy derivation as LaTeX" at bounding box center [573, 101] width 11 height 11
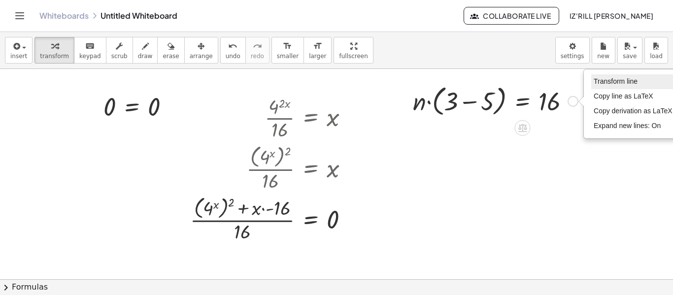
click at [615, 85] on span "Transform line" at bounding box center [616, 81] width 44 height 8
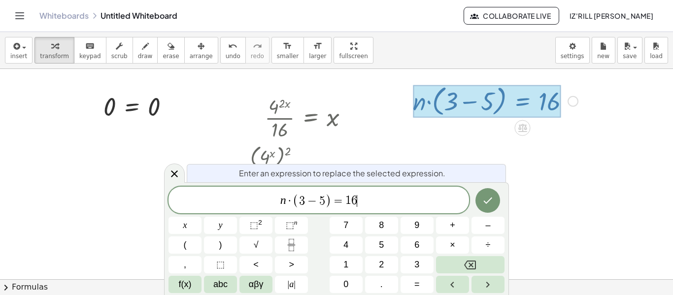
click at [409, 191] on div "n · ( 3 − 5 ) = 1 6 ​" at bounding box center [319, 200] width 301 height 27
click at [280, 200] on span "n · ( 3 − 5 ) = 1 6 ​" at bounding box center [319, 201] width 301 height 16
click at [338, 201] on span "=" at bounding box center [342, 201] width 14 height 12
click at [414, 202] on span "4 n · ( 3 − 5 ) ​ = 1 6" at bounding box center [319, 201] width 301 height 16
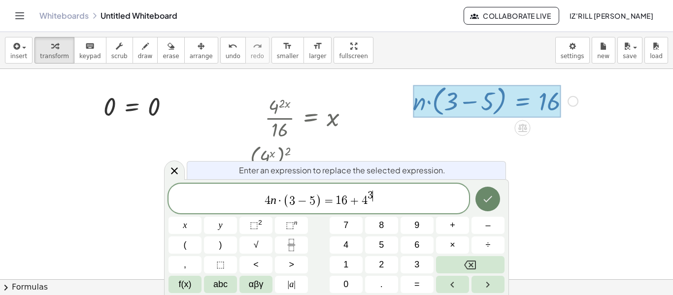
click at [491, 205] on icon "Done" at bounding box center [488, 199] width 12 height 12
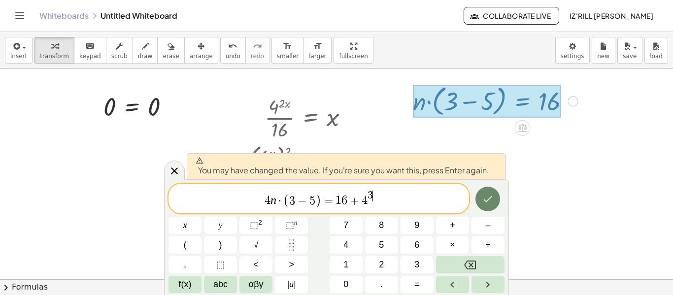
click at [486, 200] on icon "Done" at bounding box center [488, 199] width 12 height 12
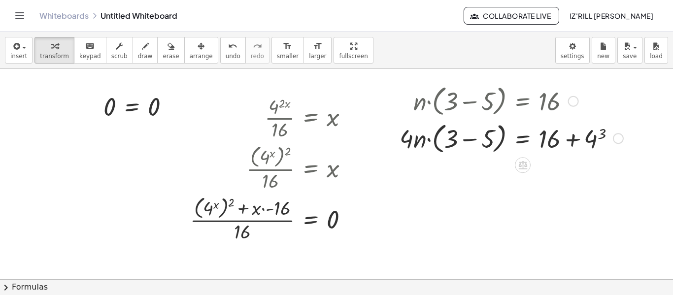
click at [433, 139] on div at bounding box center [512, 137] width 234 height 37
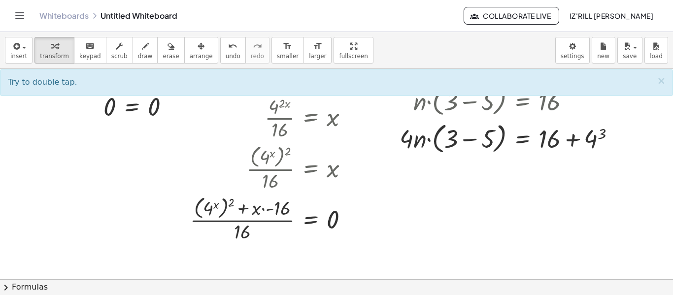
click at [443, 169] on div at bounding box center [336, 279] width 673 height 421
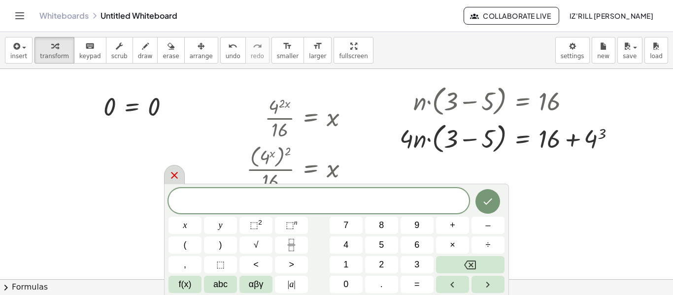
click at [177, 176] on icon at bounding box center [175, 176] width 12 height 12
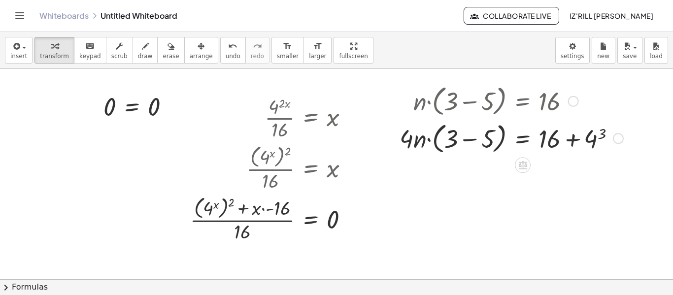
click at [475, 143] on div at bounding box center [512, 137] width 234 height 37
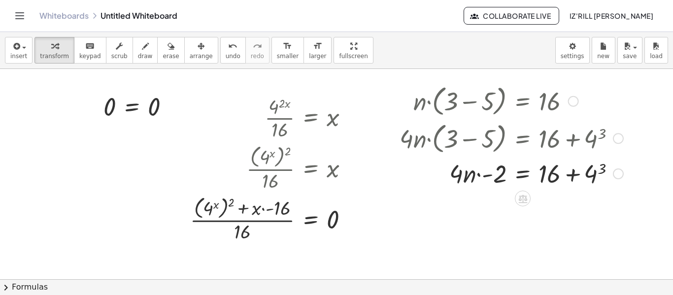
click at [602, 170] on div at bounding box center [512, 173] width 234 height 34
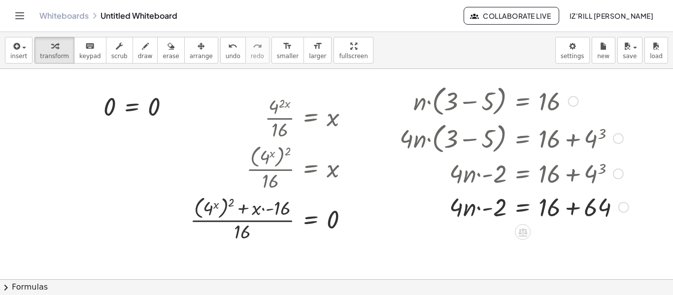
click at [572, 215] on div at bounding box center [514, 207] width 239 height 34
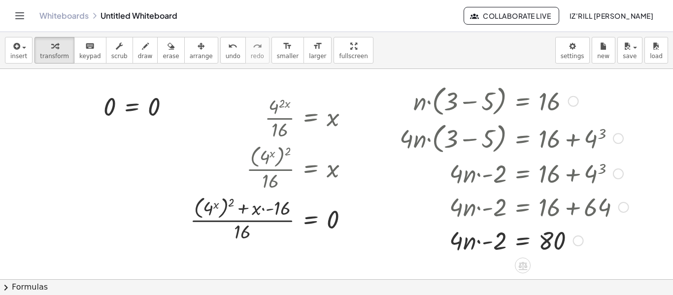
click at [482, 245] on div at bounding box center [514, 240] width 239 height 34
drag, startPoint x: 497, startPoint y: 241, endPoint x: 470, endPoint y: 241, distance: 27.1
click at [470, 241] on div at bounding box center [514, 240] width 239 height 34
click at [468, 243] on div at bounding box center [514, 240] width 239 height 34
drag, startPoint x: 501, startPoint y: 250, endPoint x: 495, endPoint y: 242, distance: 10.2
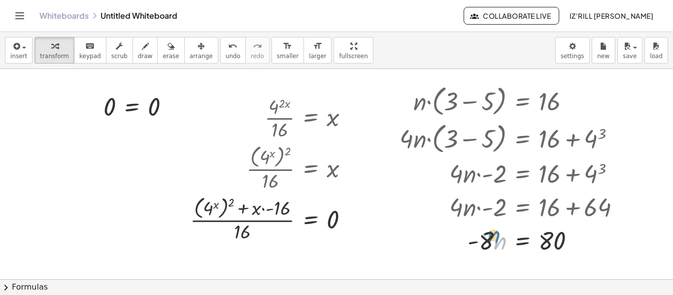
click at [495, 242] on div at bounding box center [514, 240] width 239 height 34
drag, startPoint x: 486, startPoint y: 239, endPoint x: 542, endPoint y: 250, distance: 56.7
click at [542, 250] on div at bounding box center [514, 240] width 239 height 34
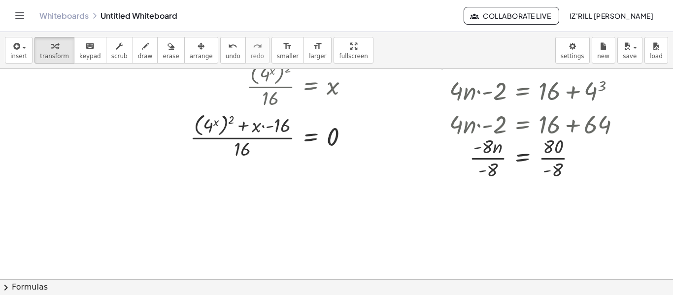
scroll to position [93, 0]
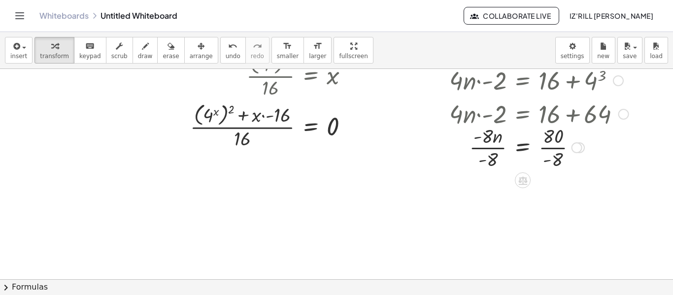
click at [499, 143] on div at bounding box center [514, 146] width 239 height 49
click at [502, 155] on div at bounding box center [514, 146] width 239 height 49
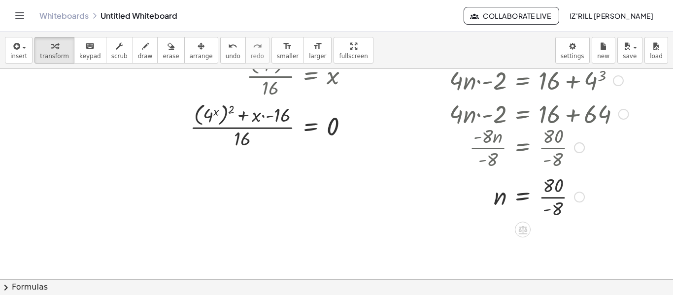
click at [553, 198] on div at bounding box center [514, 196] width 239 height 49
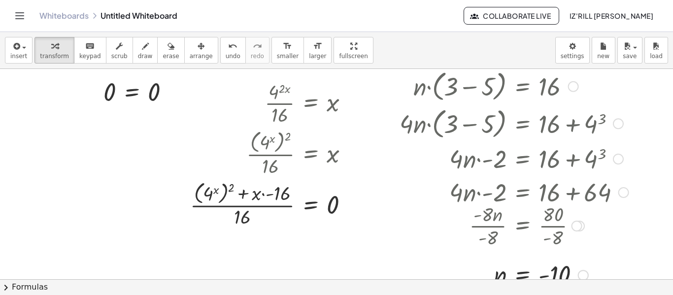
scroll to position [0, 0]
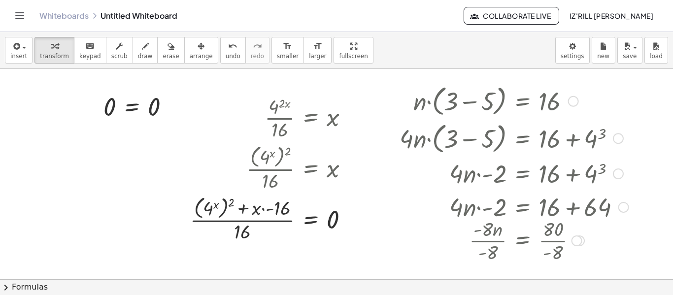
click at [568, 126] on div at bounding box center [514, 137] width 239 height 37
drag, startPoint x: 570, startPoint y: 97, endPoint x: 31, endPoint y: 137, distance: 540.8
click at [31, 137] on div "· 4 ( · 2 · x ) · 16 = x · ( 4 x ) 2 · 16 = x · · ( 4 x ) 2 · 16 · ⬚ = · x · ⬚ …" at bounding box center [336, 279] width 673 height 421
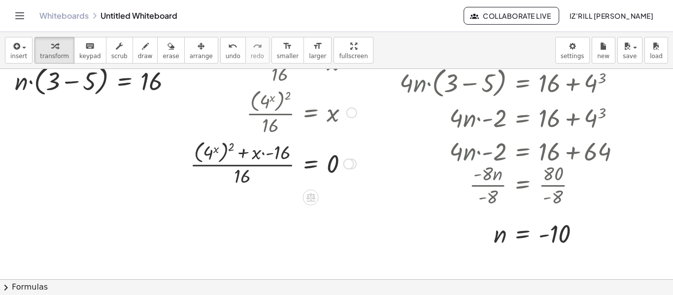
scroll to position [59, 0]
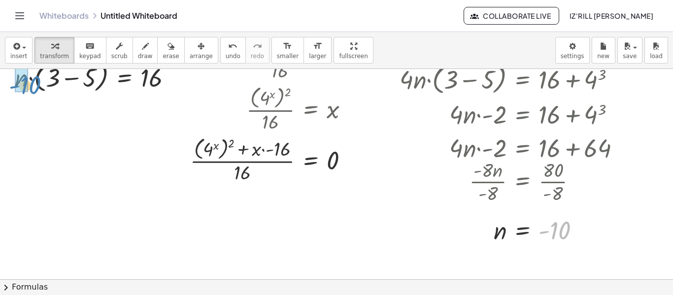
drag, startPoint x: 558, startPoint y: 229, endPoint x: 25, endPoint y: 83, distance: 553.0
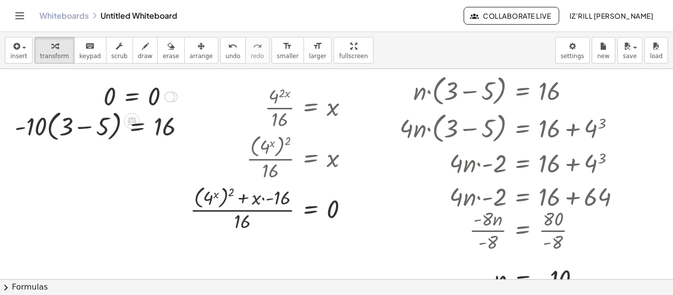
scroll to position [10, 0]
click at [86, 127] on div at bounding box center [104, 125] width 188 height 37
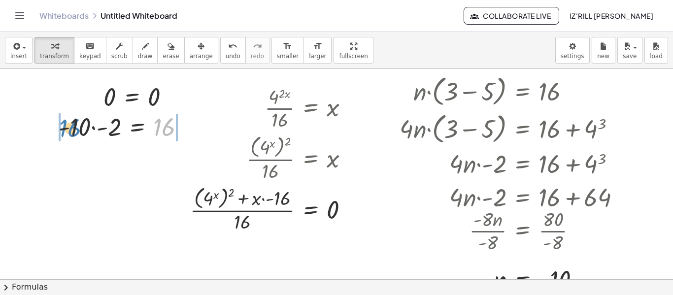
drag, startPoint x: 160, startPoint y: 134, endPoint x: 64, endPoint y: 136, distance: 95.6
click at [64, 136] on div at bounding box center [126, 126] width 144 height 34
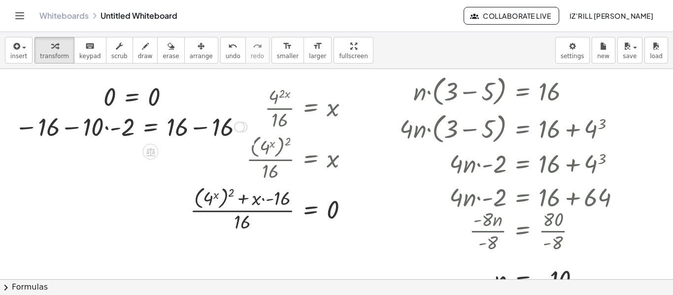
click at [77, 130] on div at bounding box center [131, 126] width 242 height 34
drag, startPoint x: 128, startPoint y: 131, endPoint x: 88, endPoint y: 128, distance: 40.0
click at [189, 140] on div at bounding box center [138, 126] width 228 height 34
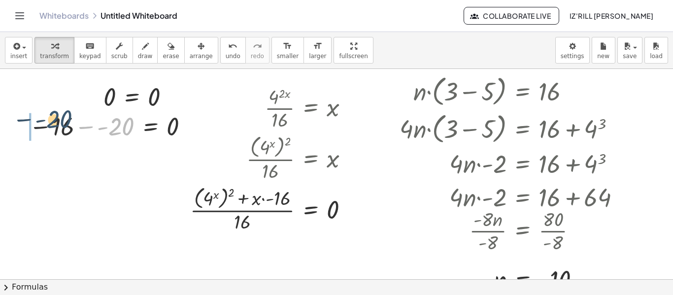
drag, startPoint x: 127, startPoint y: 133, endPoint x: 63, endPoint y: 126, distance: 64.5
click at [63, 126] on div at bounding box center [110, 126] width 173 height 33
click at [97, 132] on div at bounding box center [110, 126] width 173 height 33
drag, startPoint x: 130, startPoint y: 132, endPoint x: 69, endPoint y: 124, distance: 62.1
click at [101, 130] on div at bounding box center [121, 125] width 159 height 37
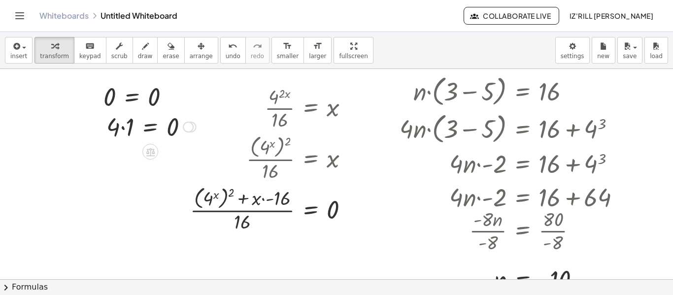
click at [114, 126] on div at bounding box center [152, 126] width 100 height 34
click at [123, 131] on div at bounding box center [152, 126] width 100 height 34
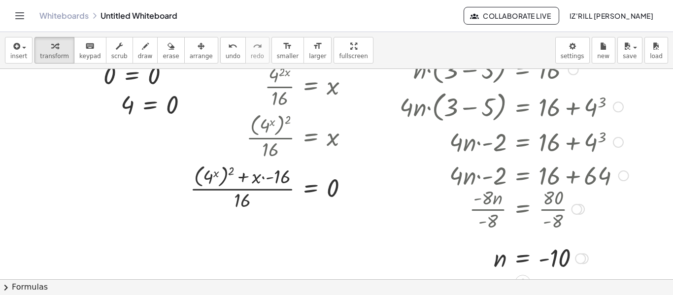
scroll to position [0, 0]
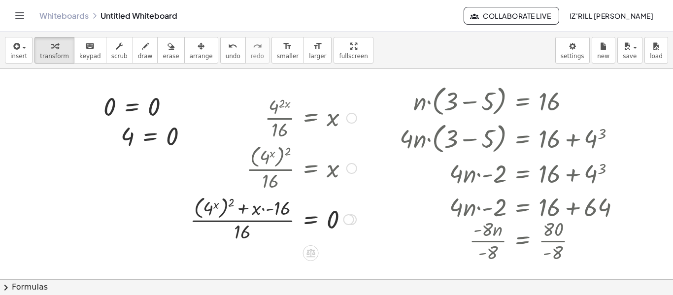
click at [286, 221] on div at bounding box center [273, 218] width 176 height 51
click at [280, 203] on div at bounding box center [273, 218] width 176 height 51
